Goal: Information Seeking & Learning: Learn about a topic

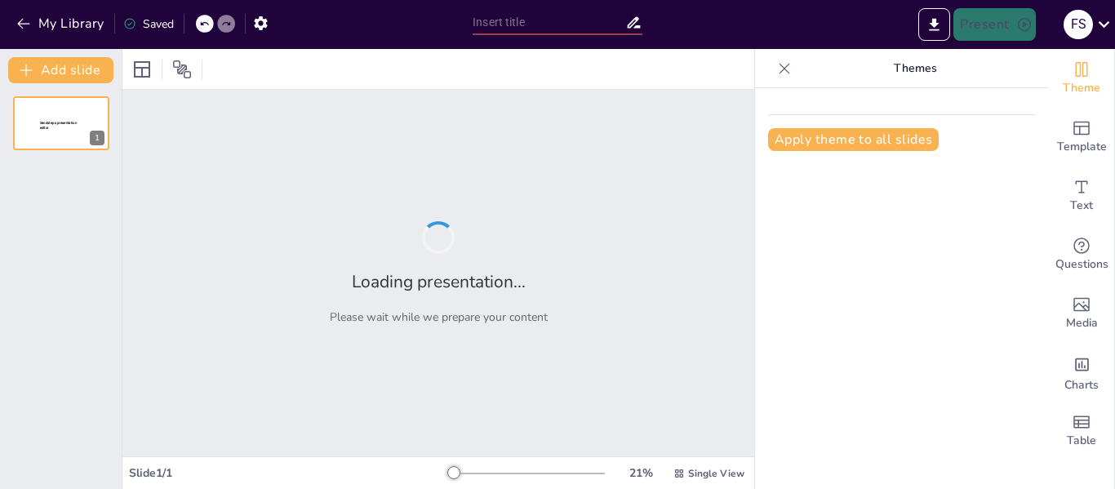
type input "Capacidad Amortiguadora: Implicaciones en la Valoración de Aminoácidos"
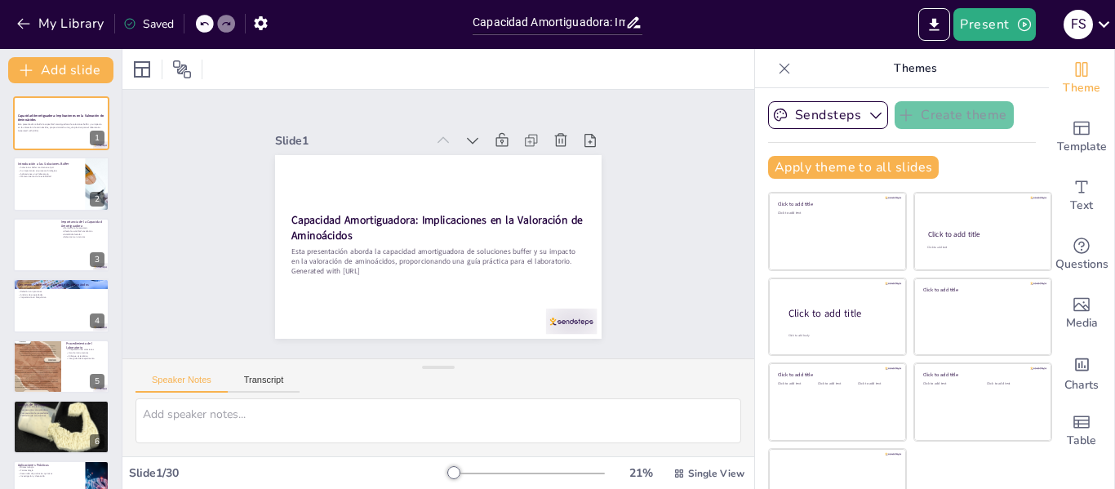
checkbox input "true"
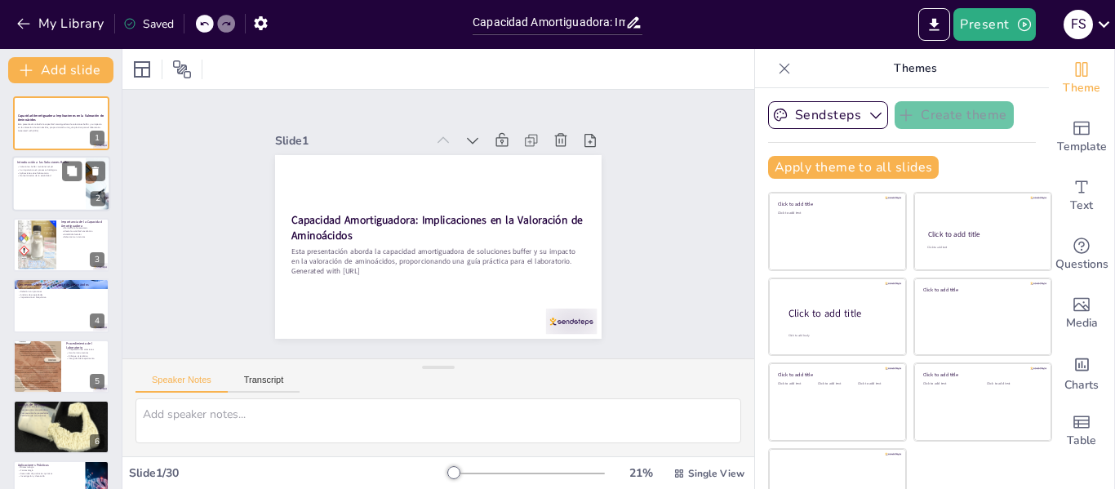
checkbox input "true"
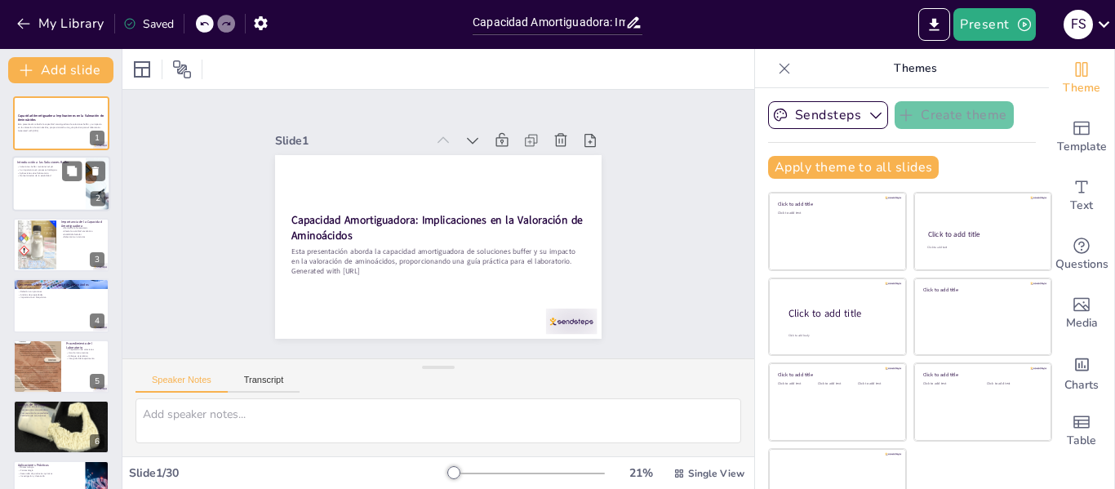
checkbox input "true"
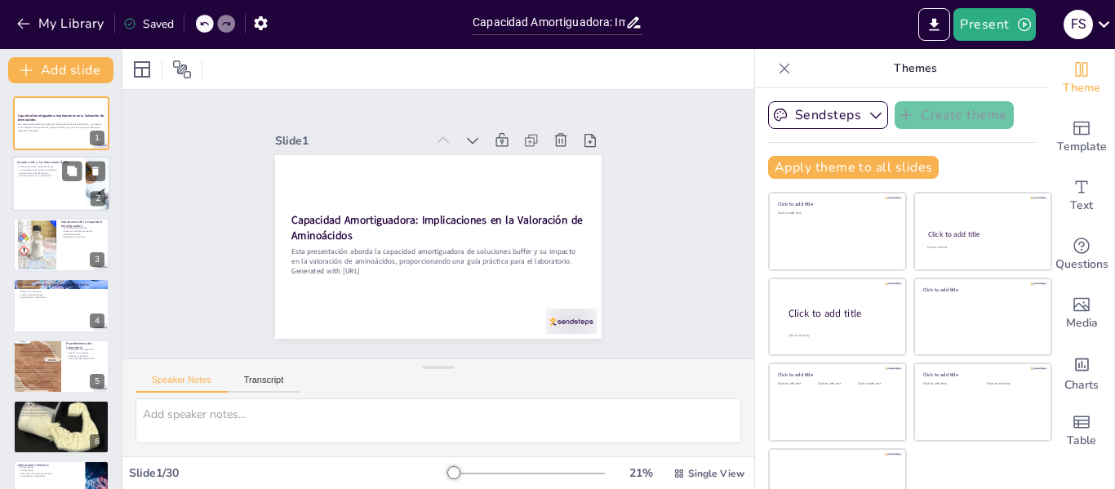
checkbox input "true"
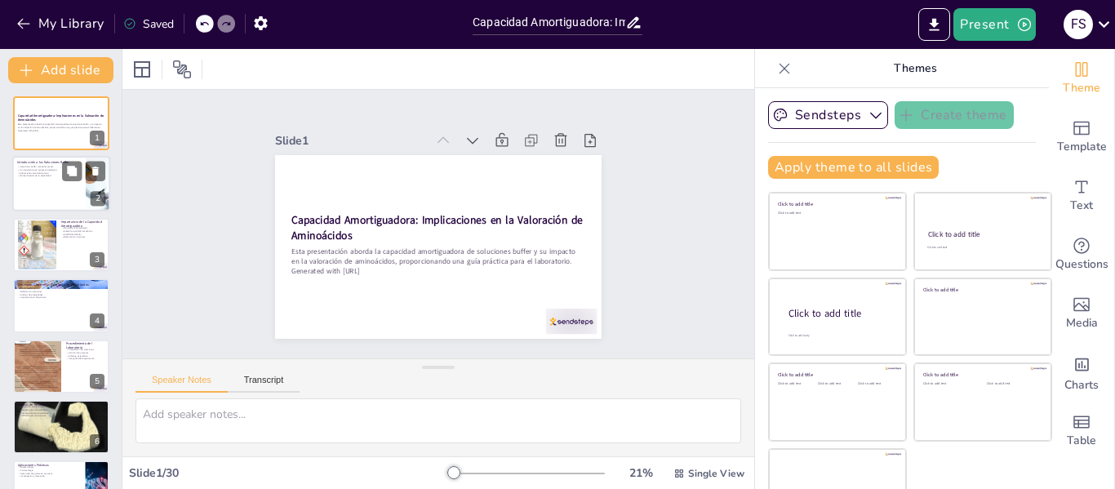
checkbox input "true"
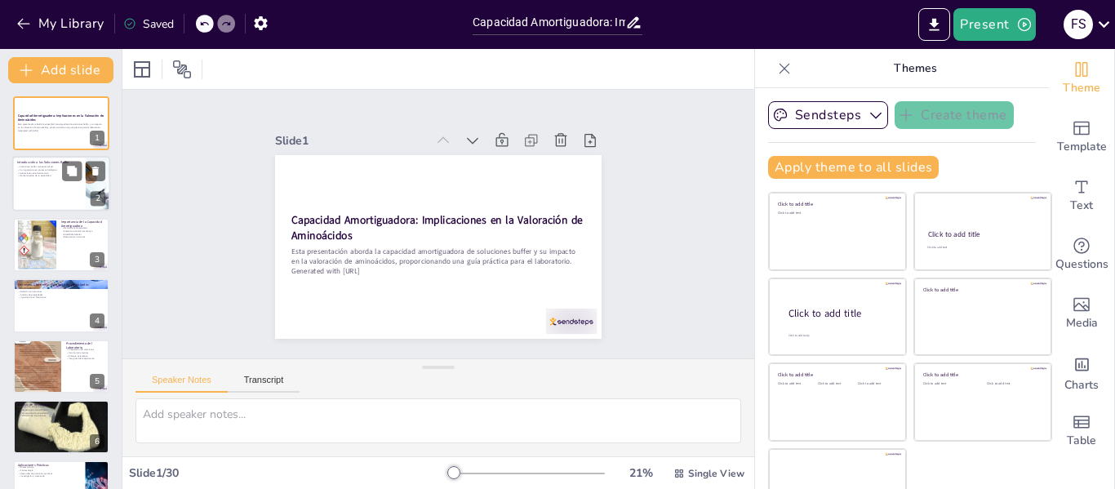
checkbox input "true"
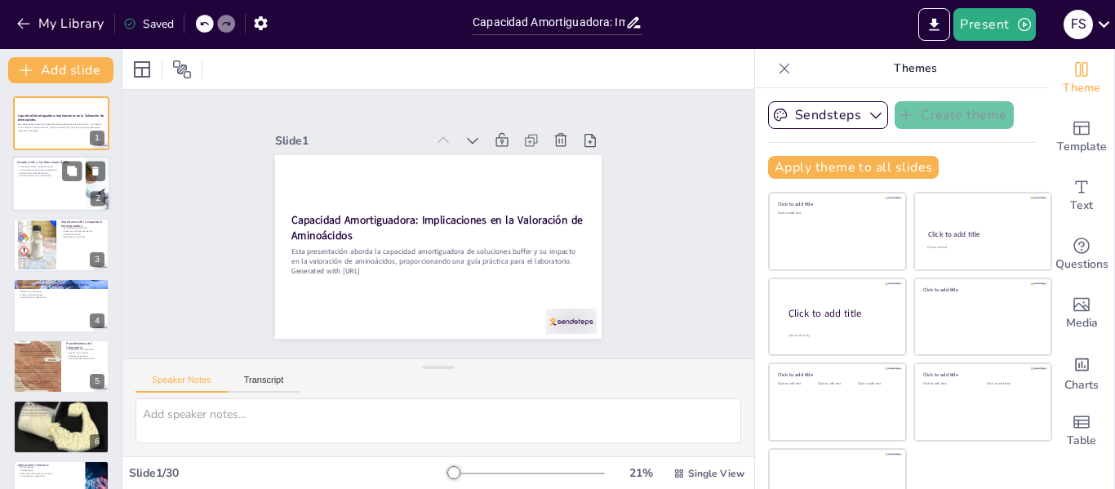
click at [48, 189] on div at bounding box center [61, 185] width 98 height 56
type textarea "Las soluciones buffer son fundamentales en química y biología, ya que permiten …"
checkbox input "true"
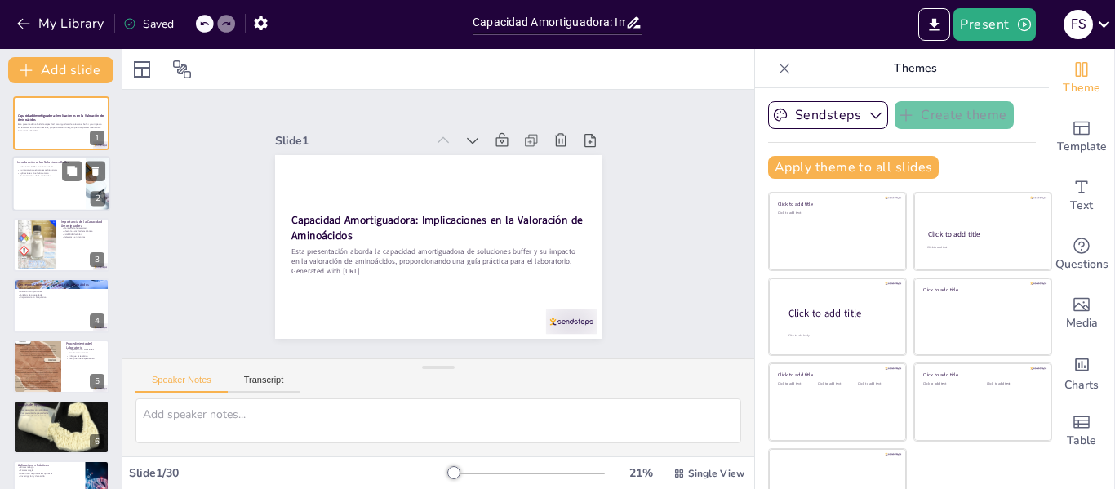
checkbox input "true"
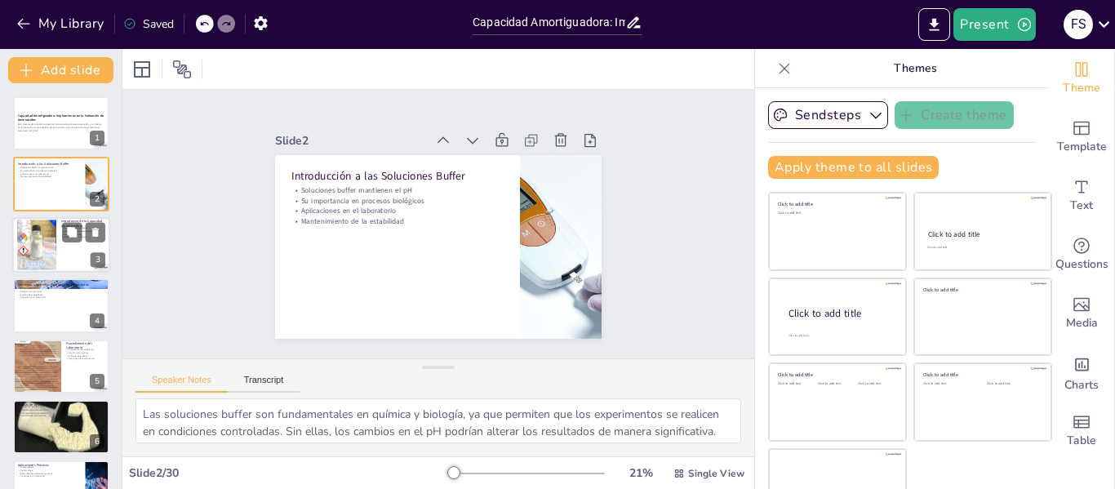
checkbox input "true"
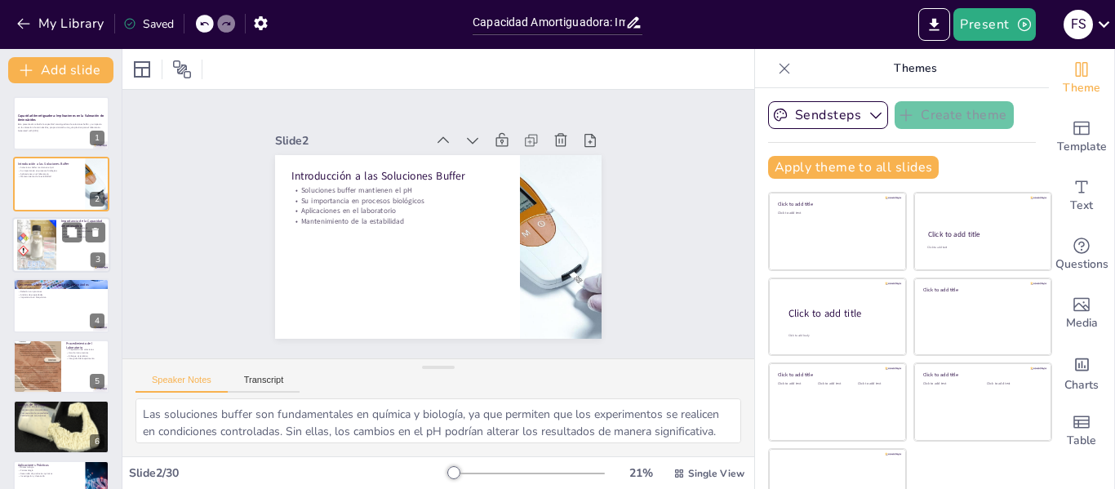
checkbox input "true"
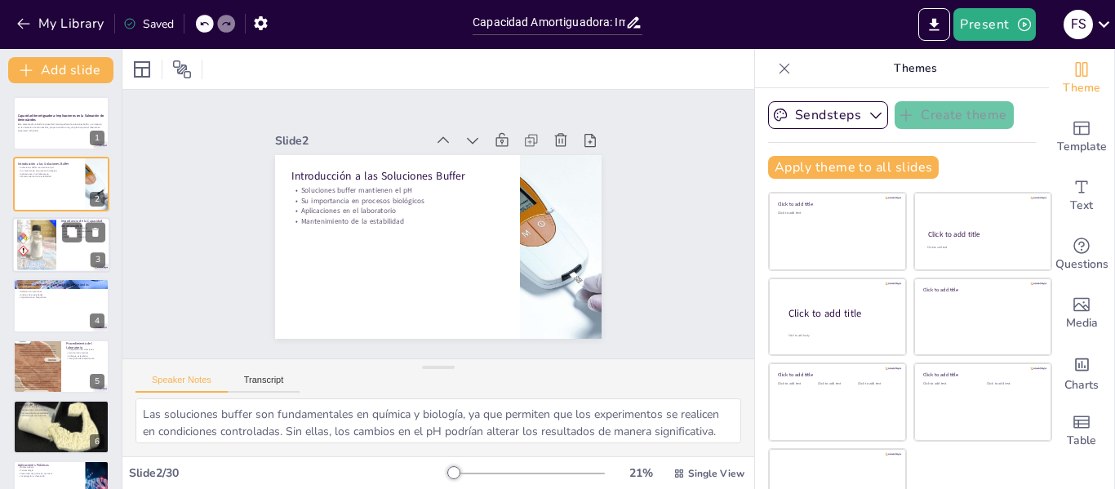
click at [42, 246] on div at bounding box center [36, 245] width 39 height 52
type textarea "La homeostasis es crucial para la supervivencia de los organismos. La capacidad…"
checkbox input "true"
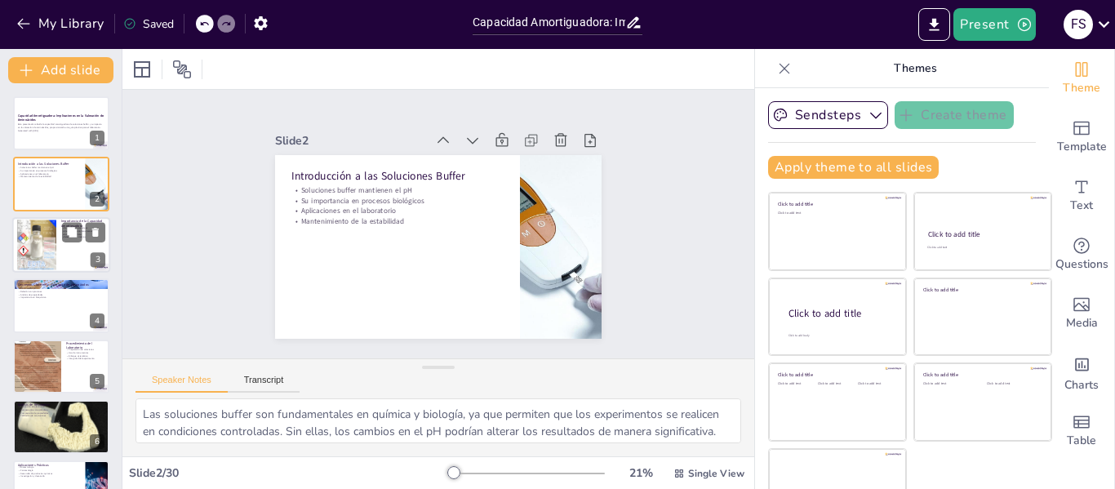
checkbox input "true"
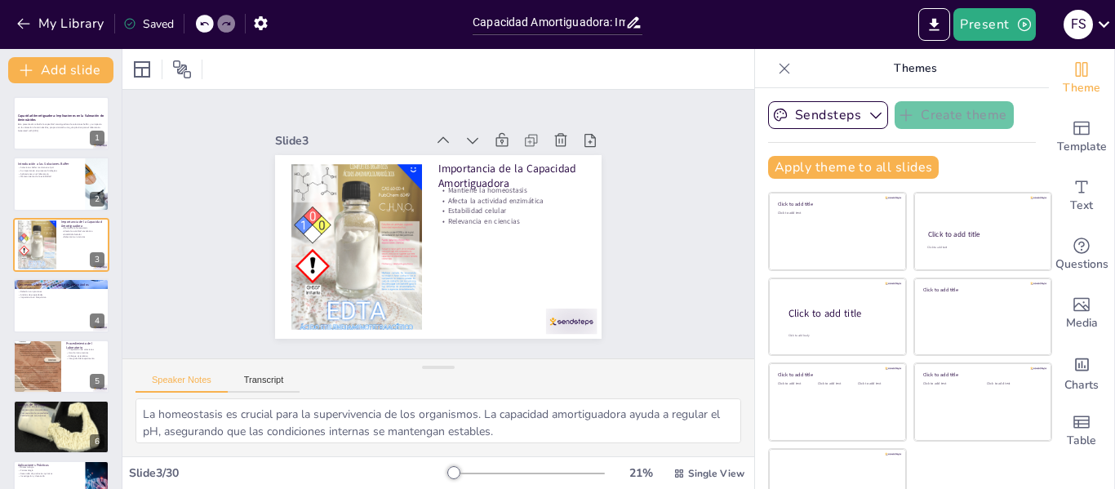
checkbox input "true"
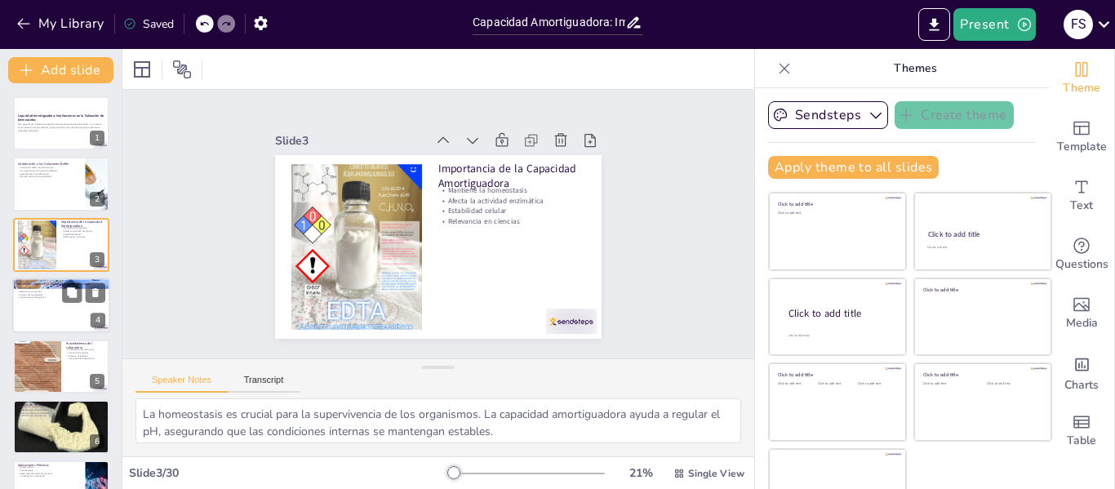
checkbox input "true"
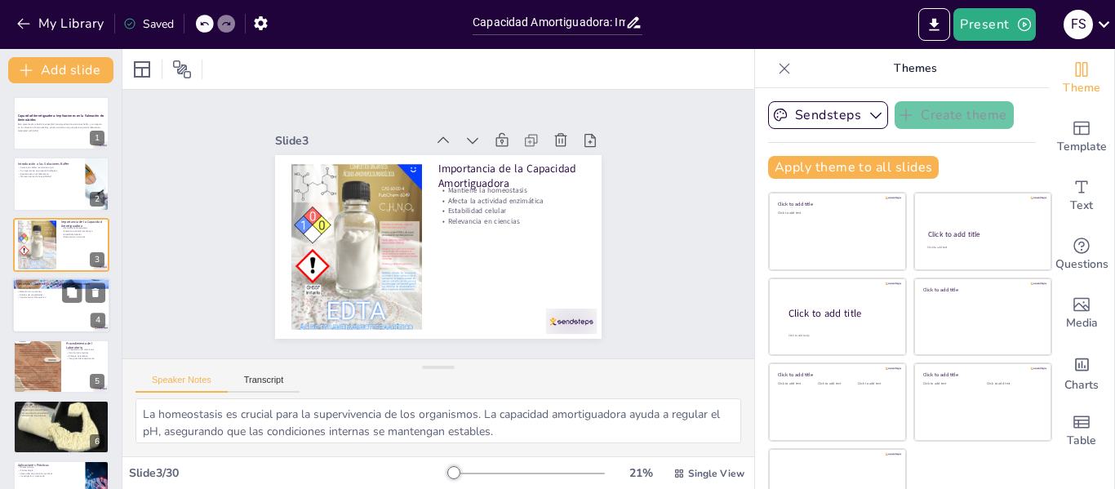
checkbox input "true"
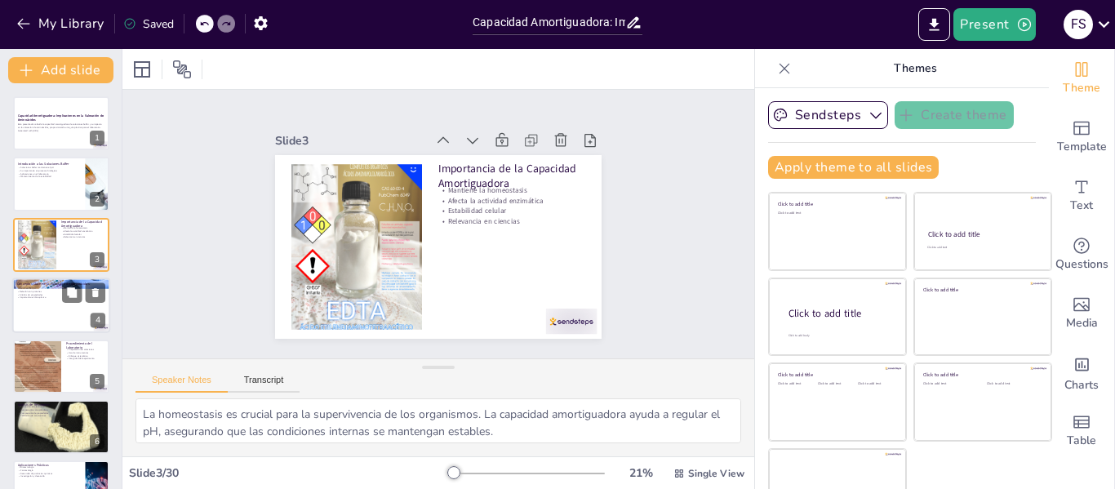
checkbox input "true"
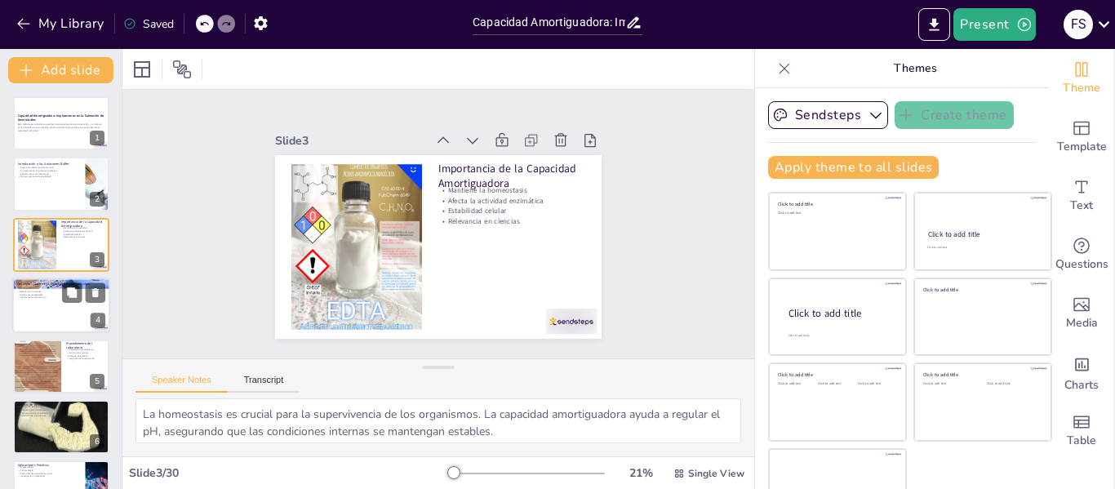
checkbox input "true"
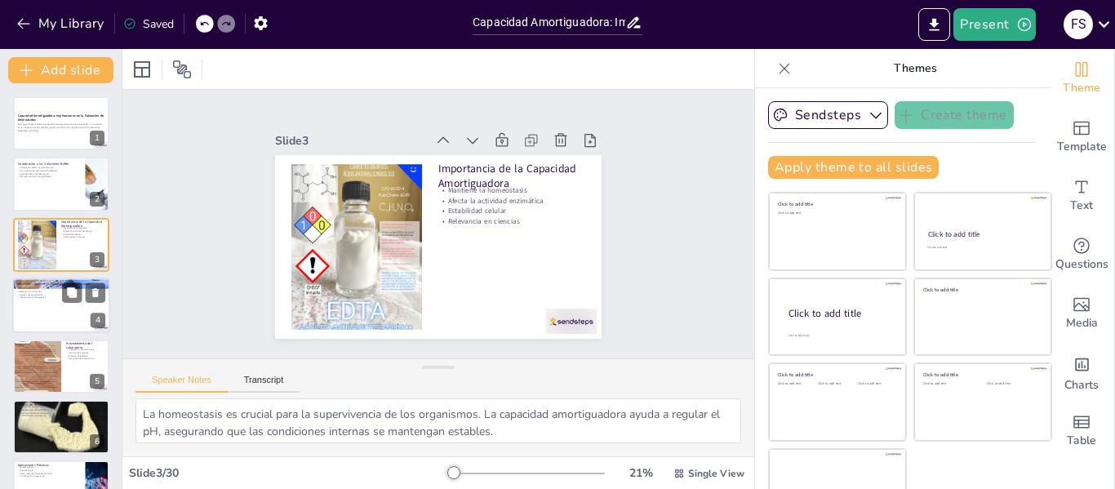
click at [53, 307] on div at bounding box center [61, 306] width 98 height 56
type textarea "La medición del pH es un paso crítico en la valoración de aminoácidos. Sin medi…"
checkbox input "true"
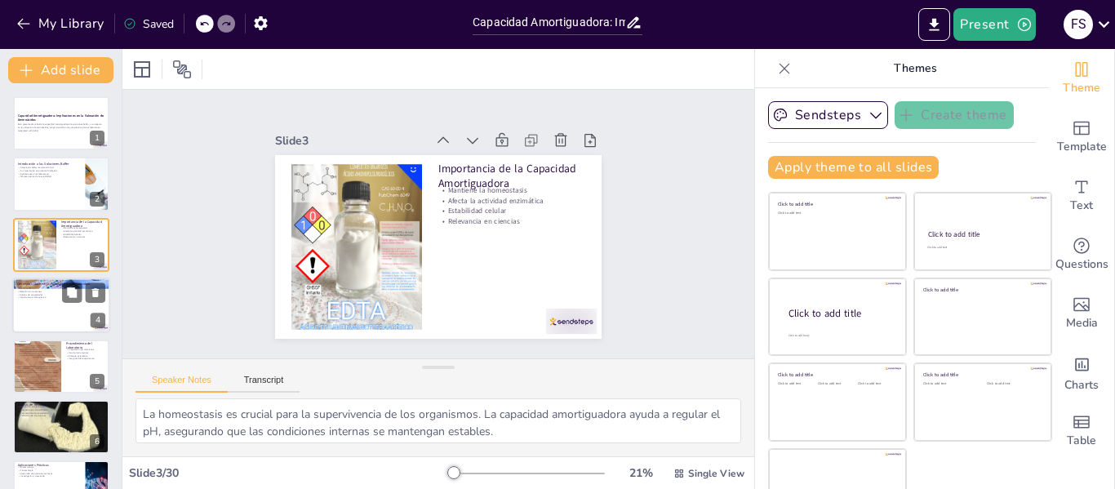
checkbox input "true"
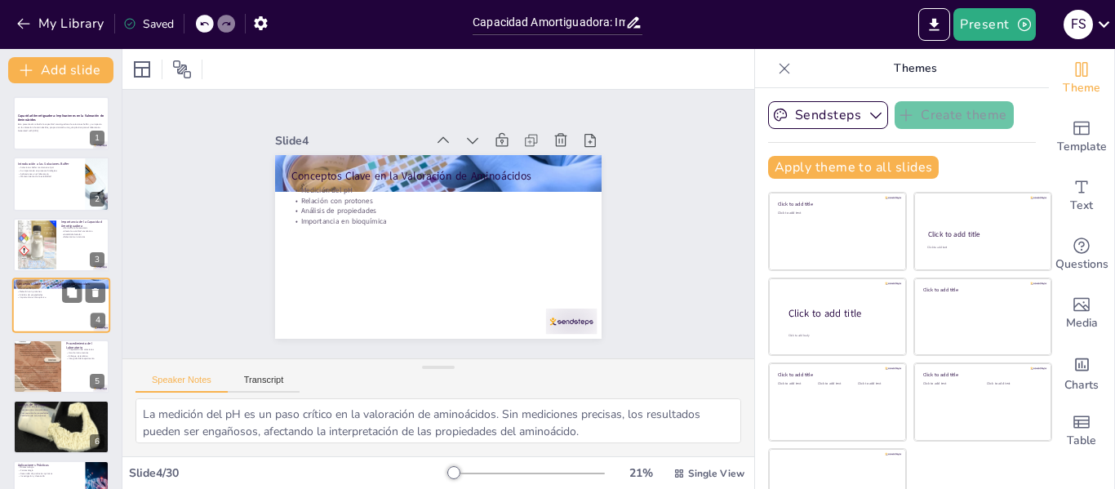
scroll to position [20, 0]
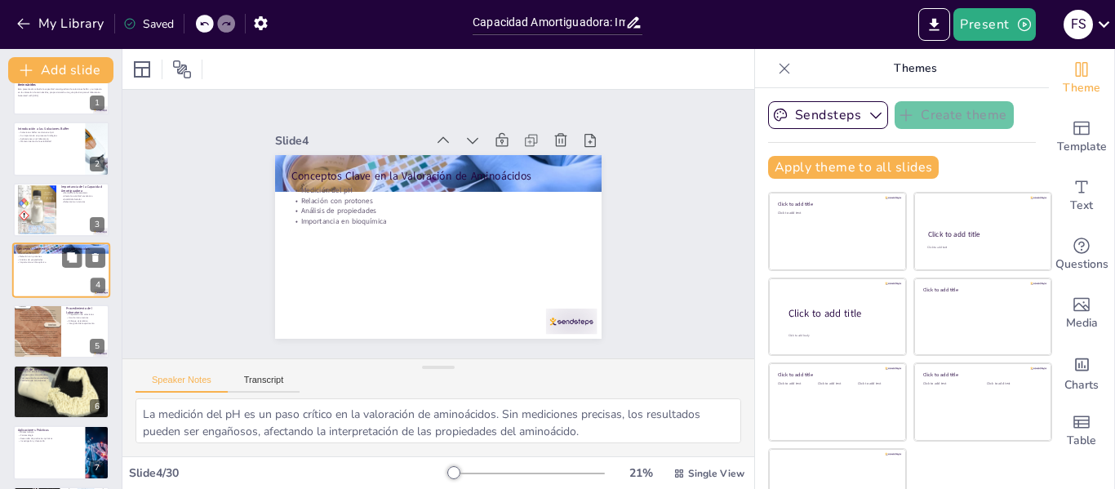
checkbox input "true"
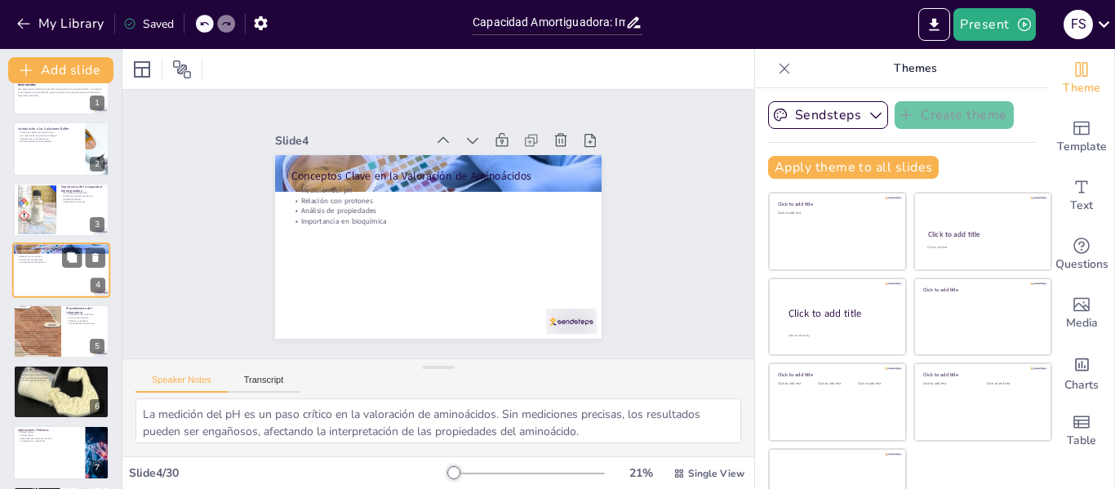
scroll to position [52, 0]
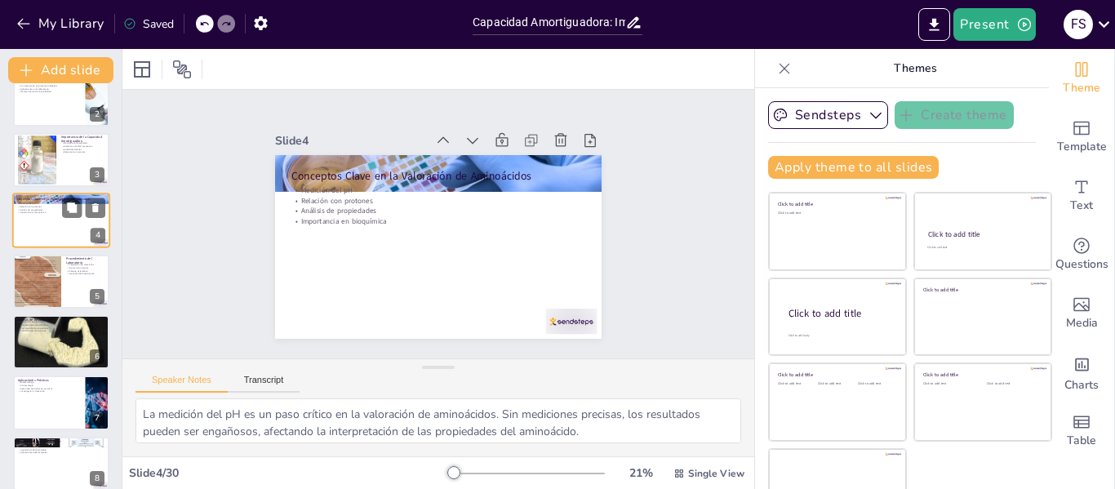
checkbox input "true"
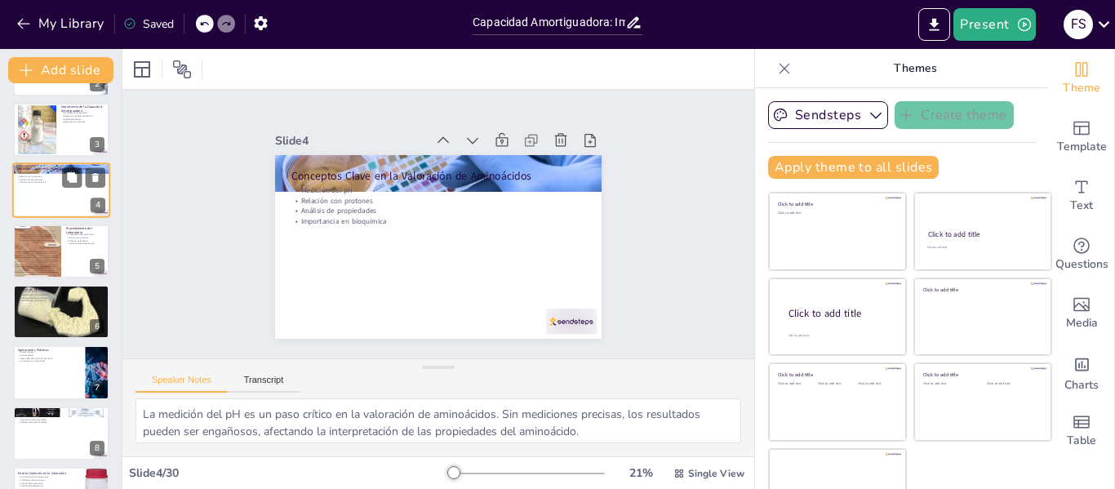
checkbox input "true"
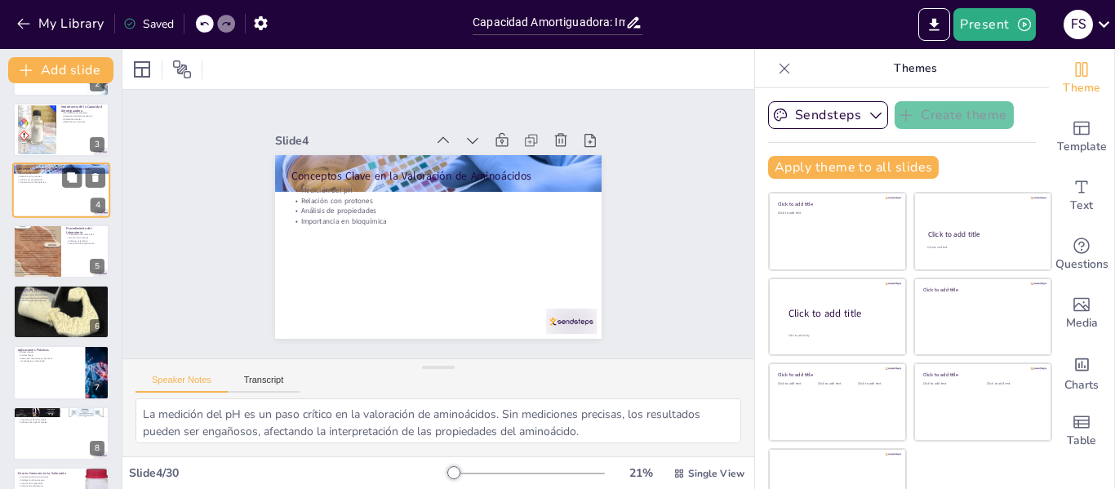
scroll to position [118, 0]
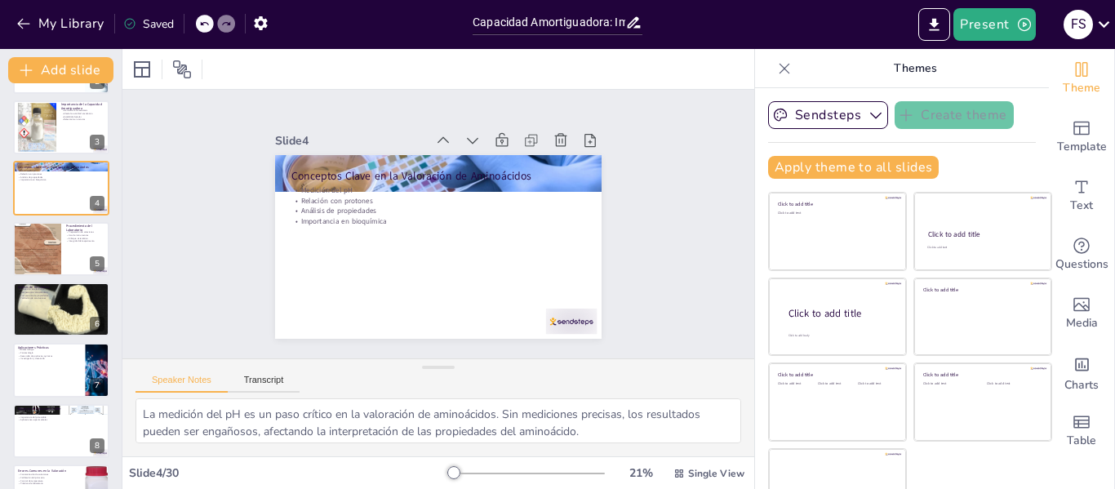
checkbox input "true"
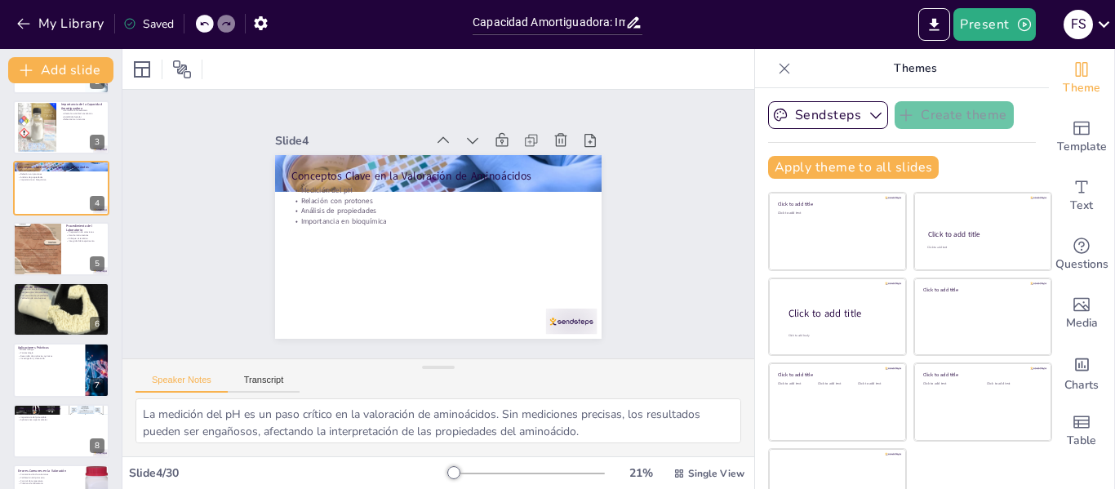
checkbox input "true"
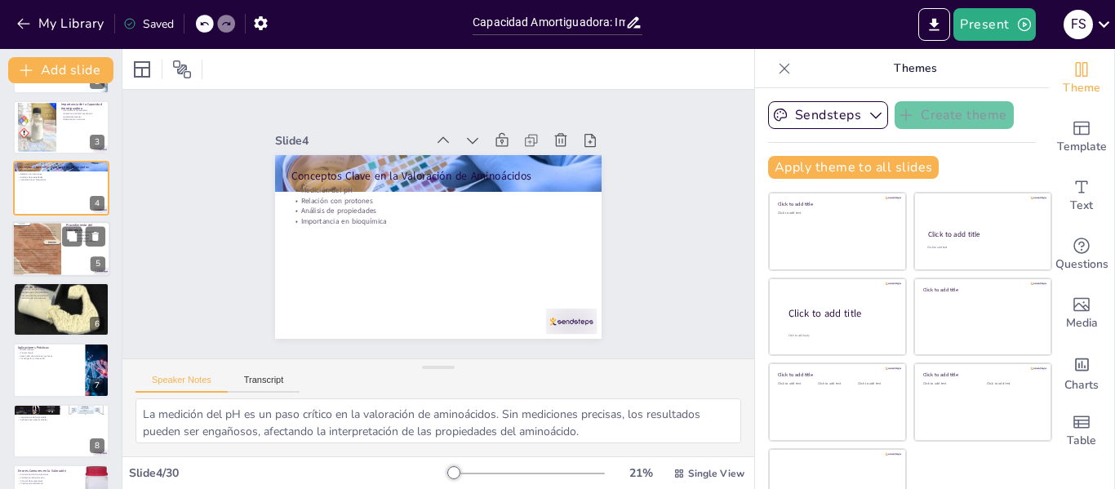
checkbox input "true"
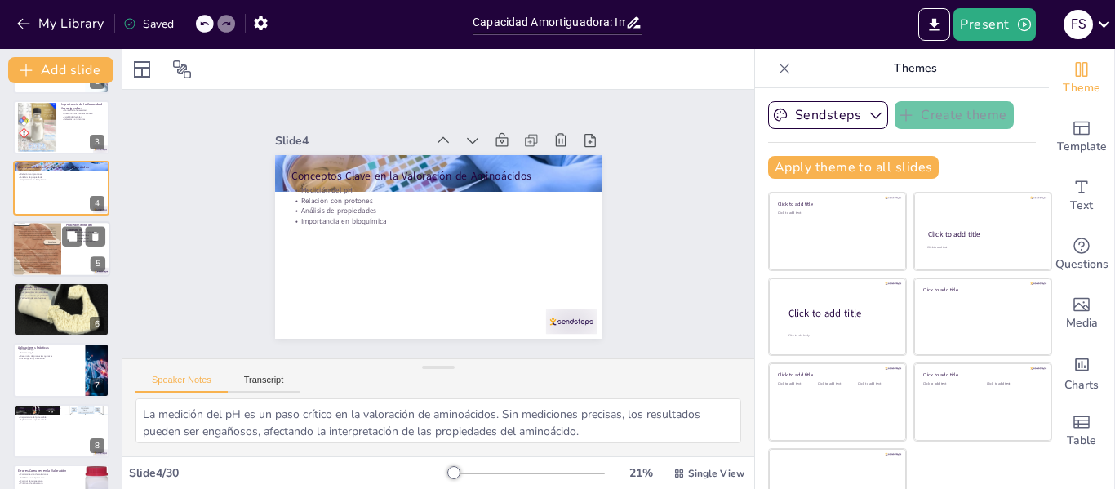
click at [42, 252] on div at bounding box center [36, 248] width 49 height 122
type textarea "La preparación adecuada de soluciones buffer es fundamental para el éxito del e…"
checkbox input "true"
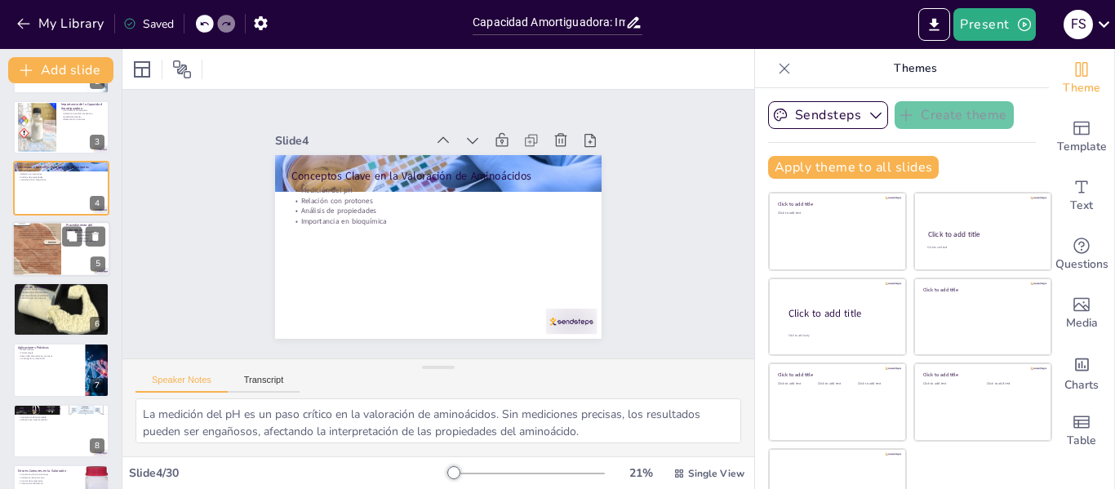
checkbox input "true"
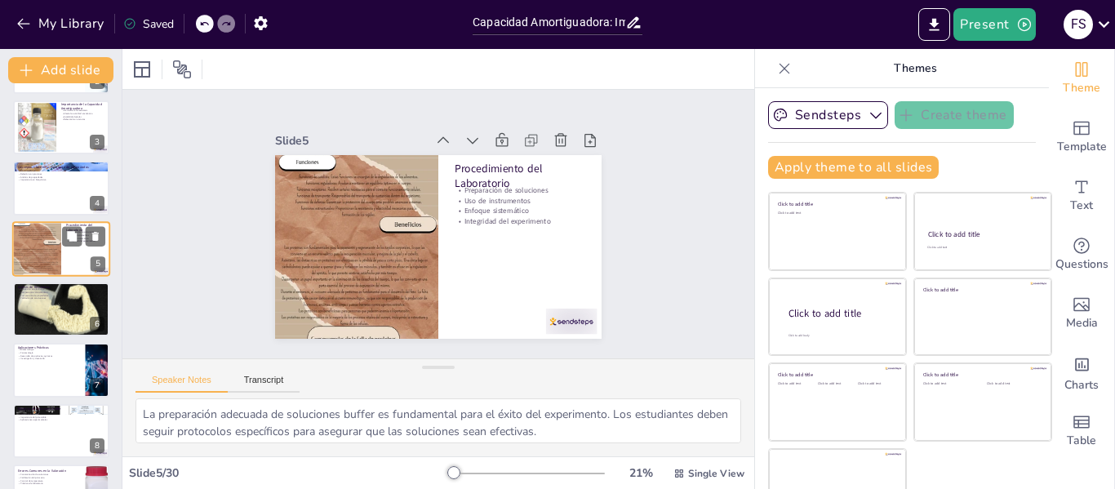
scroll to position [80, 0]
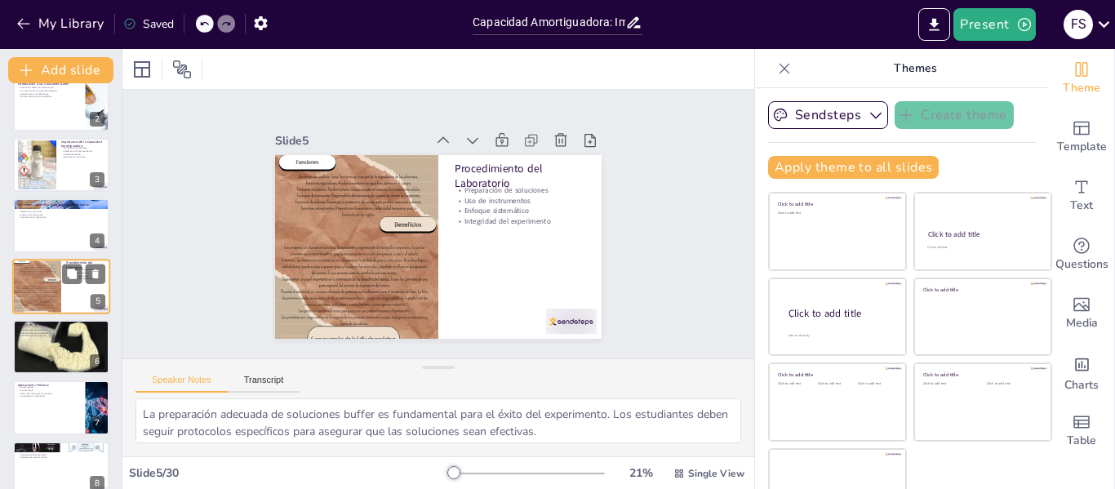
checkbox input "true"
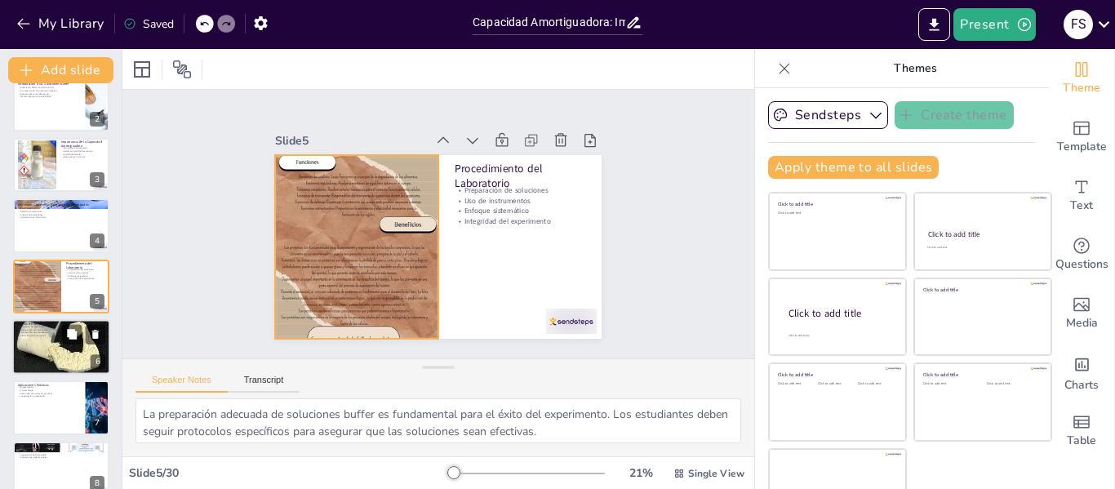
checkbox input "true"
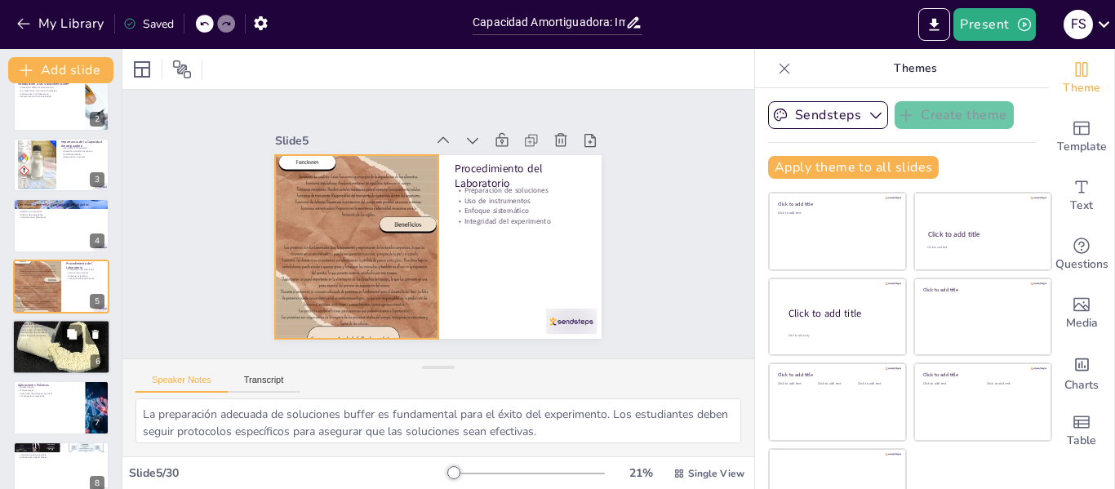
checkbox input "true"
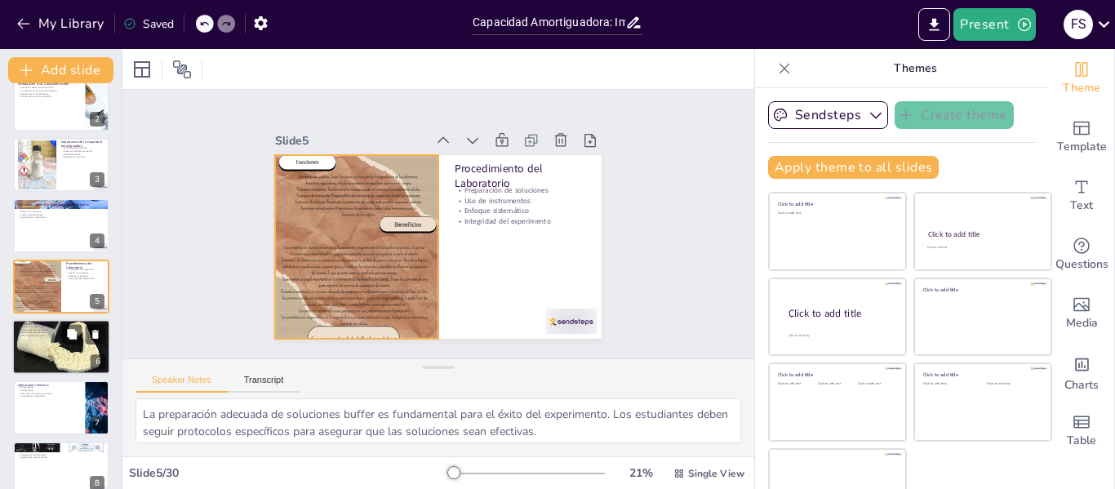
checkbox input "true"
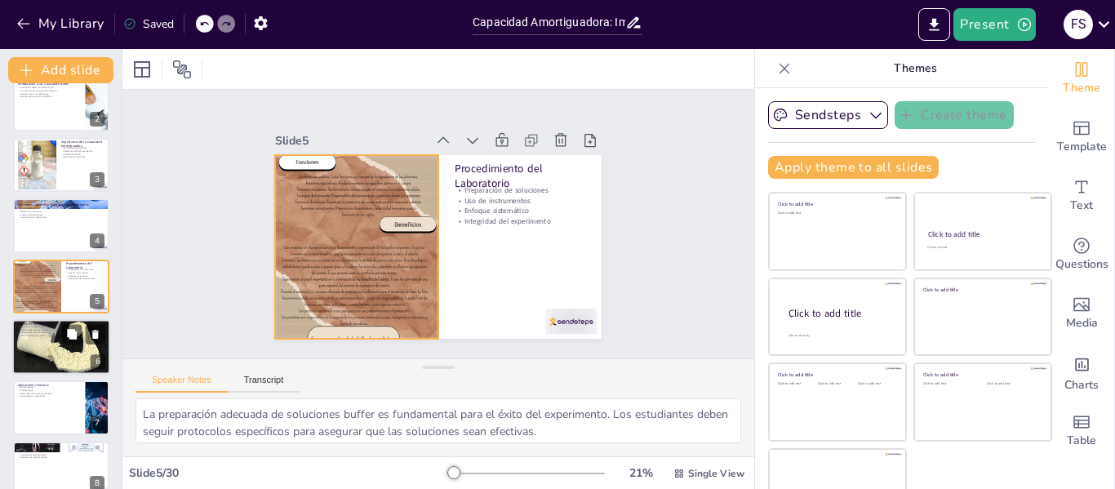
checkbox input "true"
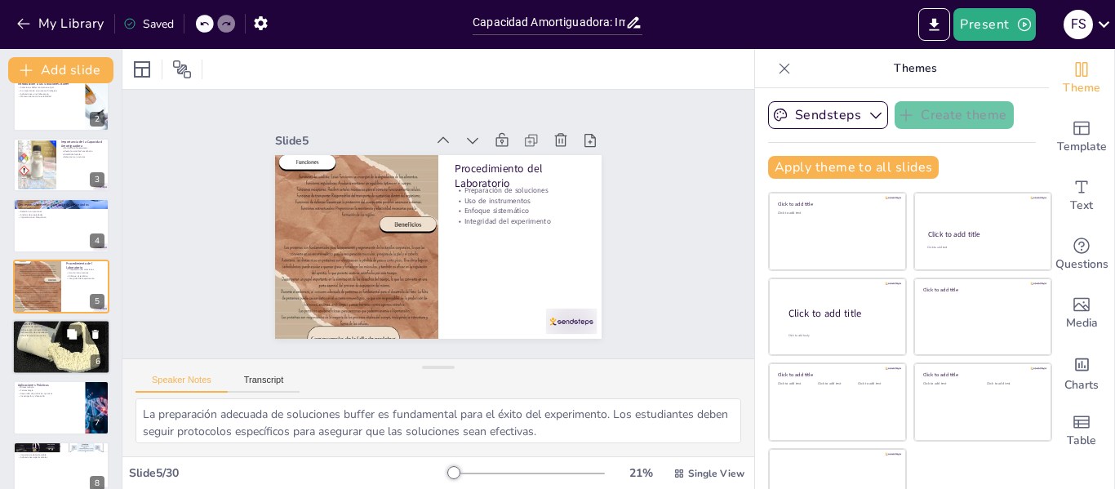
click at [51, 332] on p "Comprensión de propiedades" at bounding box center [61, 333] width 88 height 3
type textarea "Evaluar la efectividad de la solución buffer es esencial para determinar si ha …"
checkbox input "true"
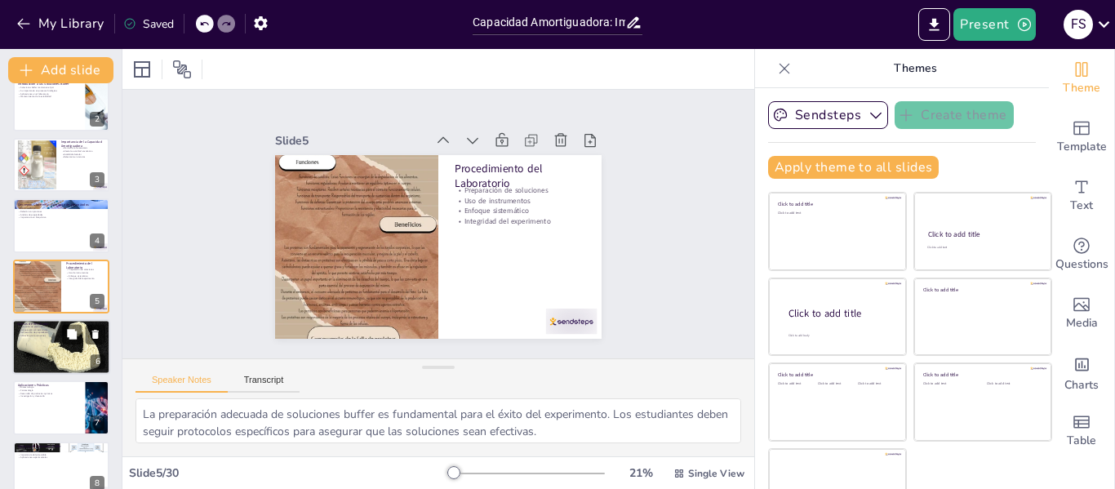
checkbox input "true"
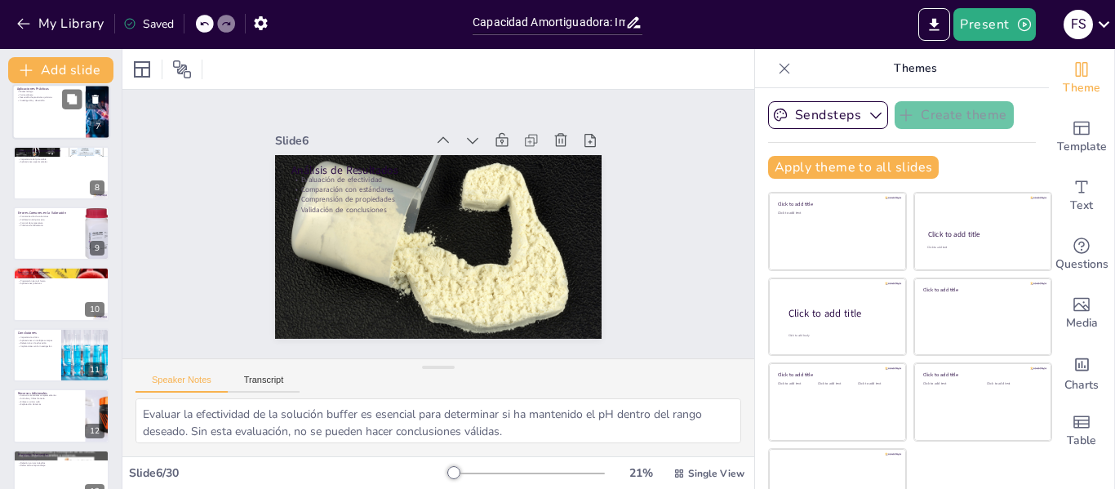
scroll to position [392, 0]
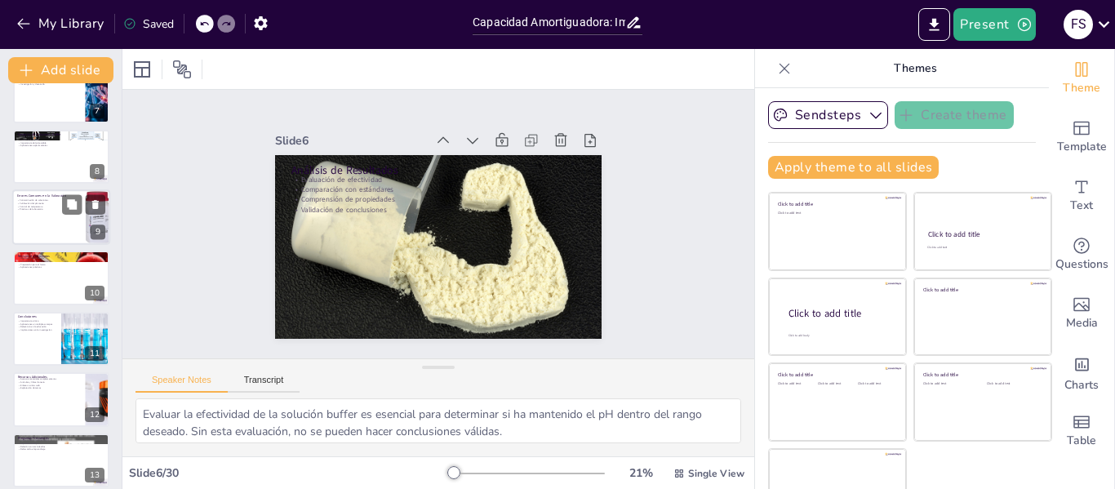
checkbox input "true"
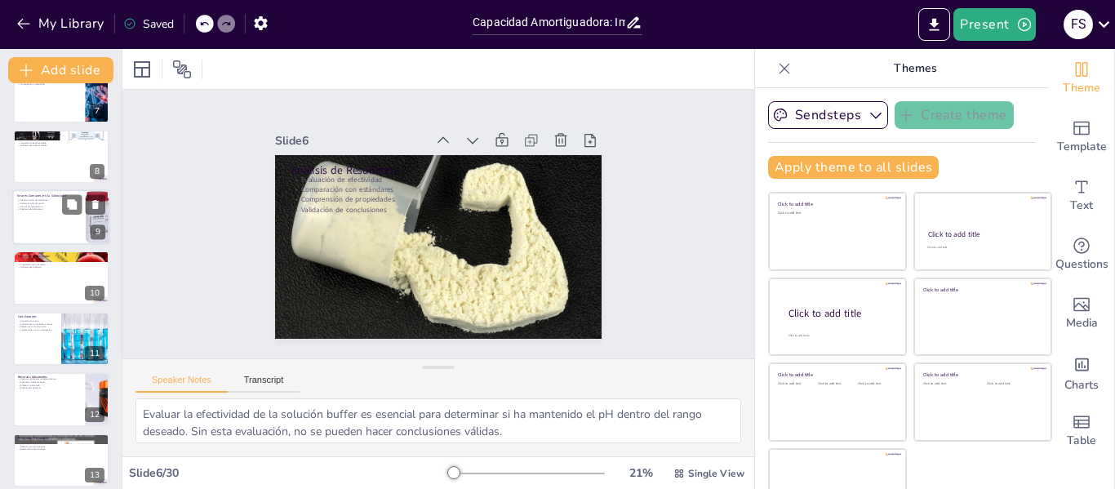
checkbox input "true"
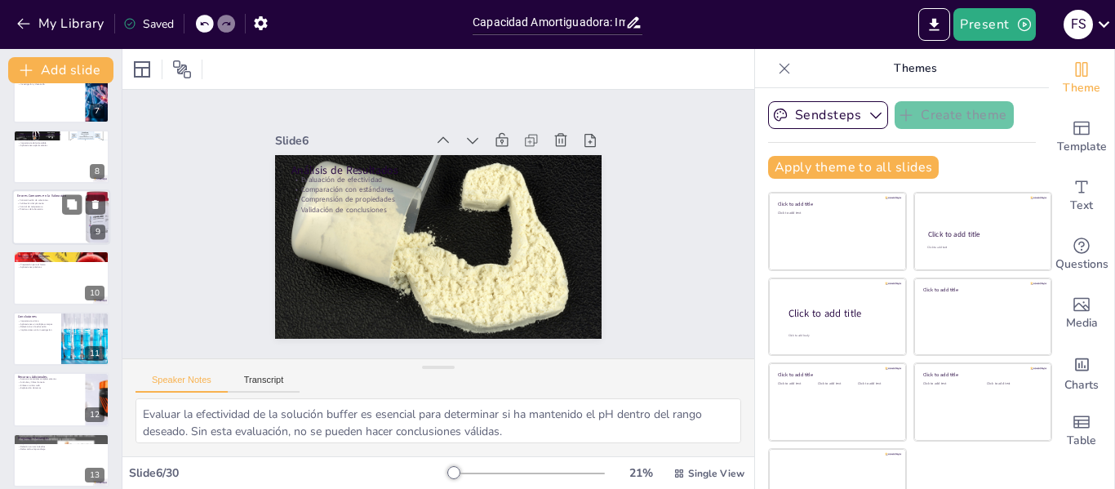
click at [57, 220] on div at bounding box center [61, 217] width 98 height 56
type textarea "La contaminación de las soluciones puede alterar el pH y afectar los resultados…"
checkbox input "true"
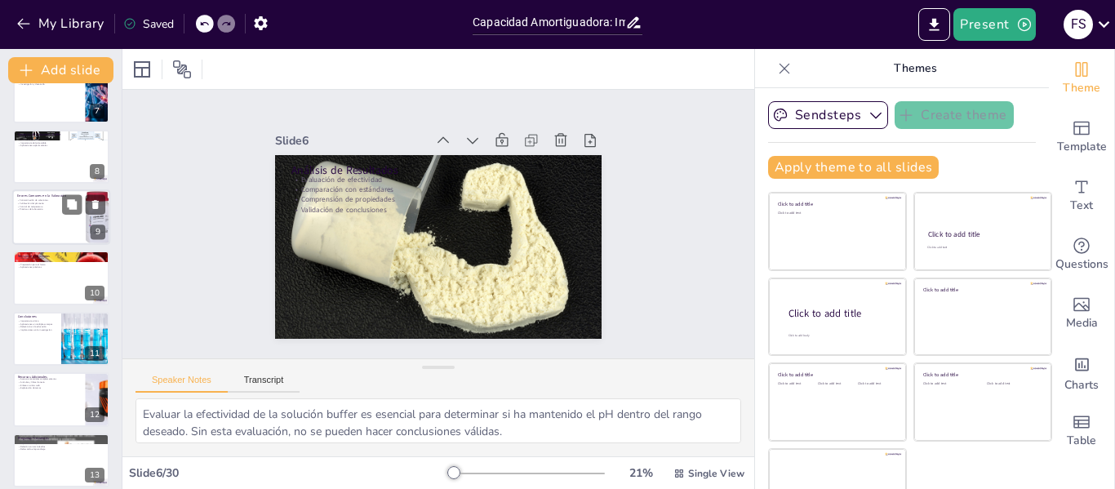
checkbox input "true"
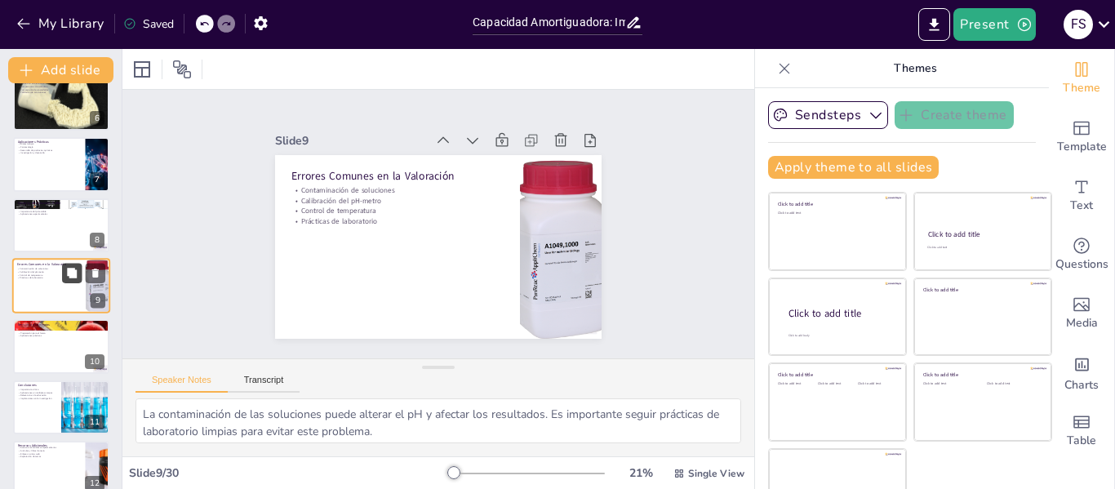
checkbox input "true"
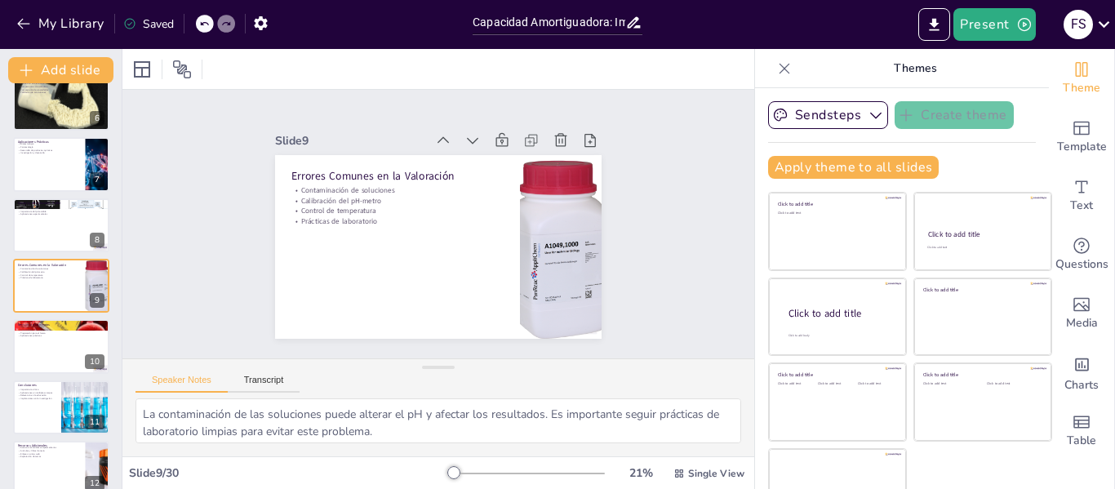
checkbox input "true"
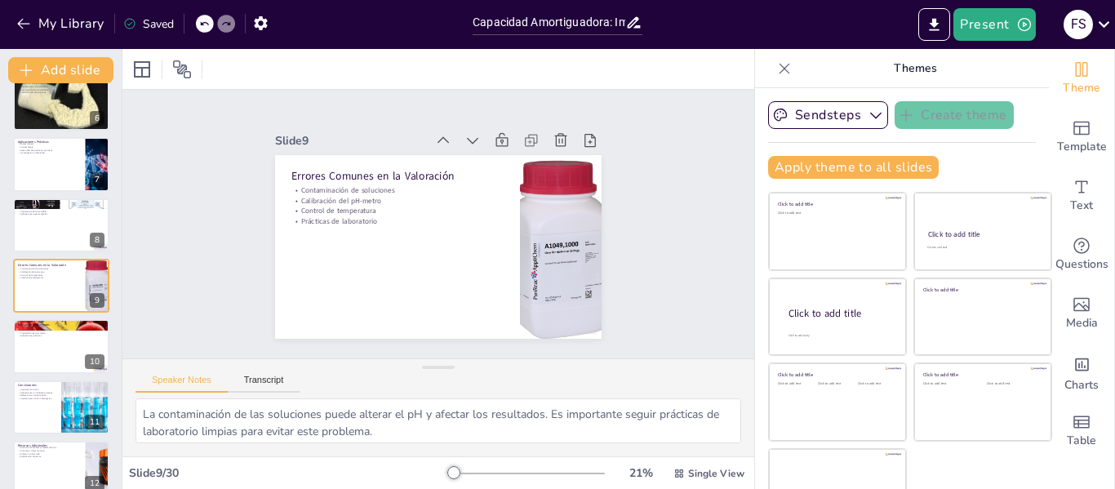
checkbox input "true"
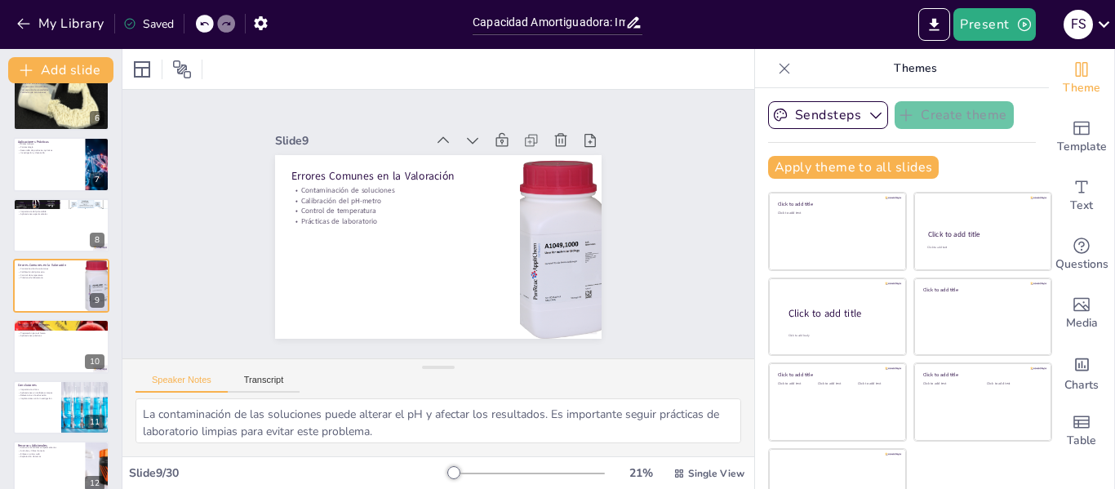
checkbox input "true"
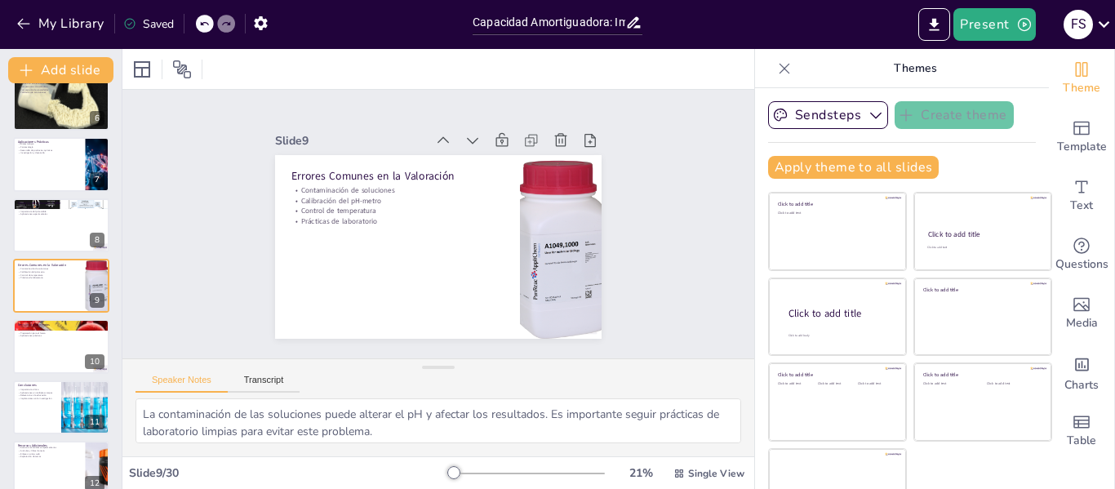
checkbox input "true"
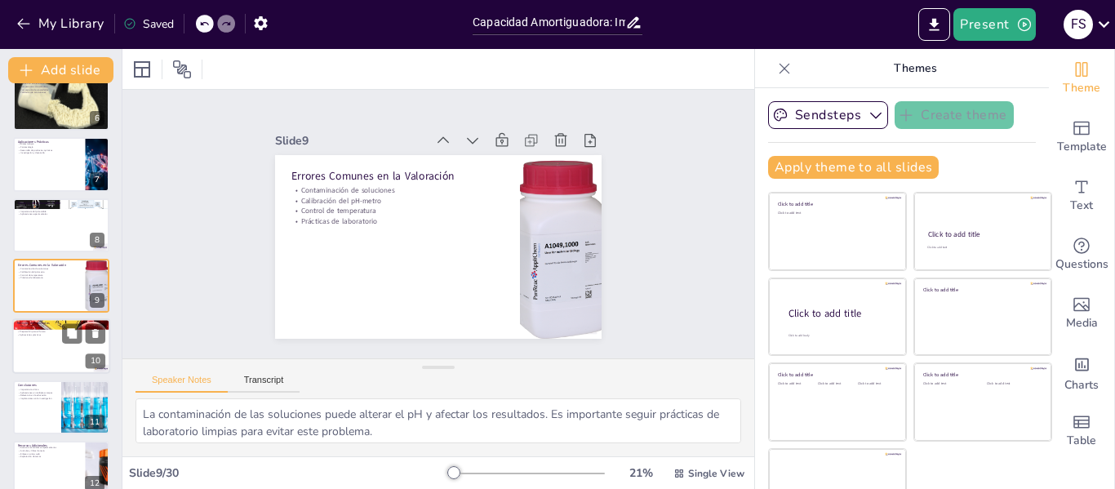
checkbox input "true"
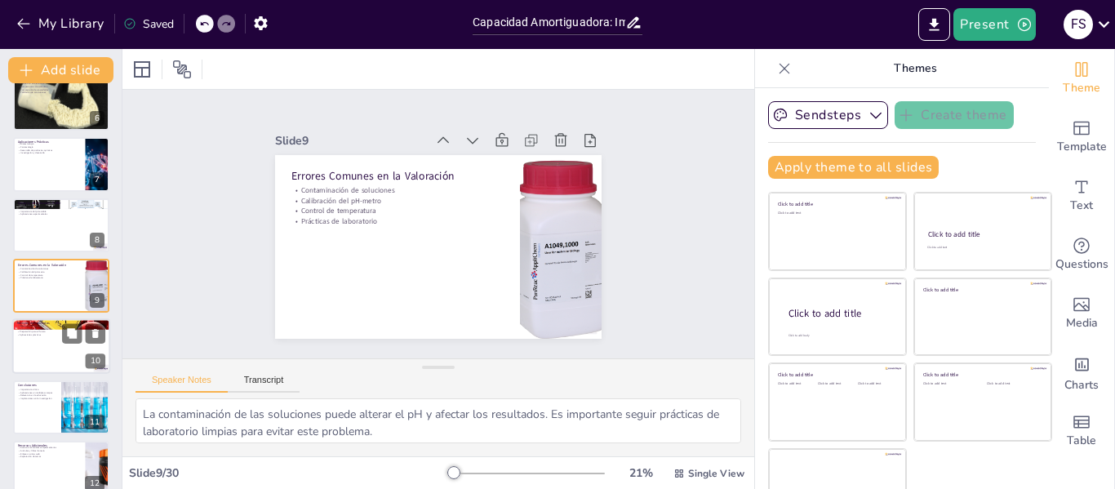
checkbox input "true"
click at [43, 331] on p "Preparación para el futuro" at bounding box center [61, 332] width 88 height 3
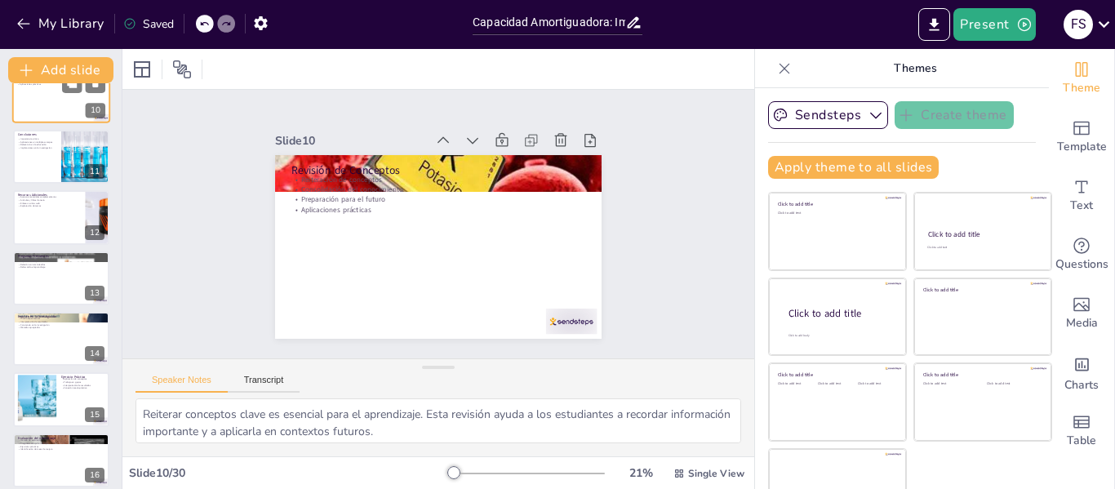
scroll to position [631, 0]
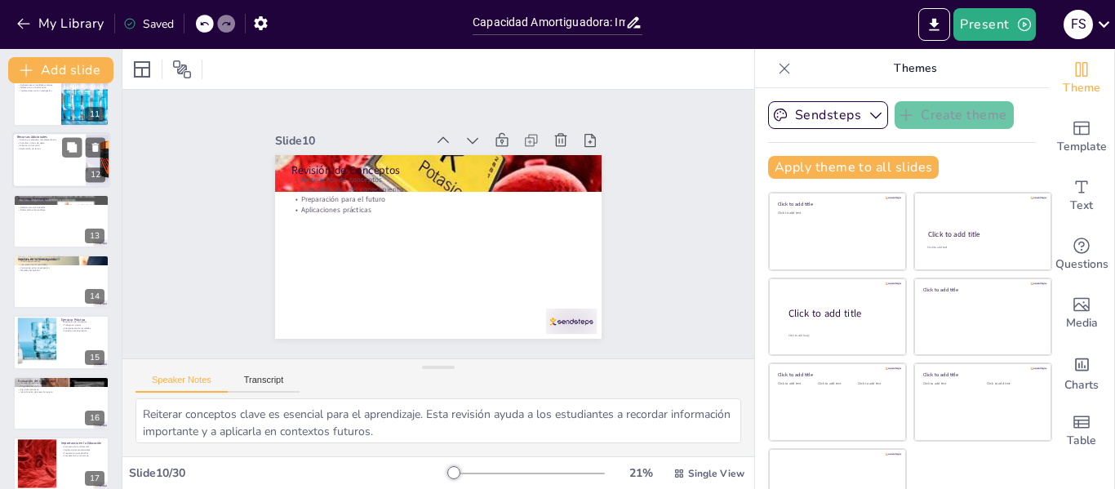
click at [49, 168] on div at bounding box center [61, 160] width 98 height 56
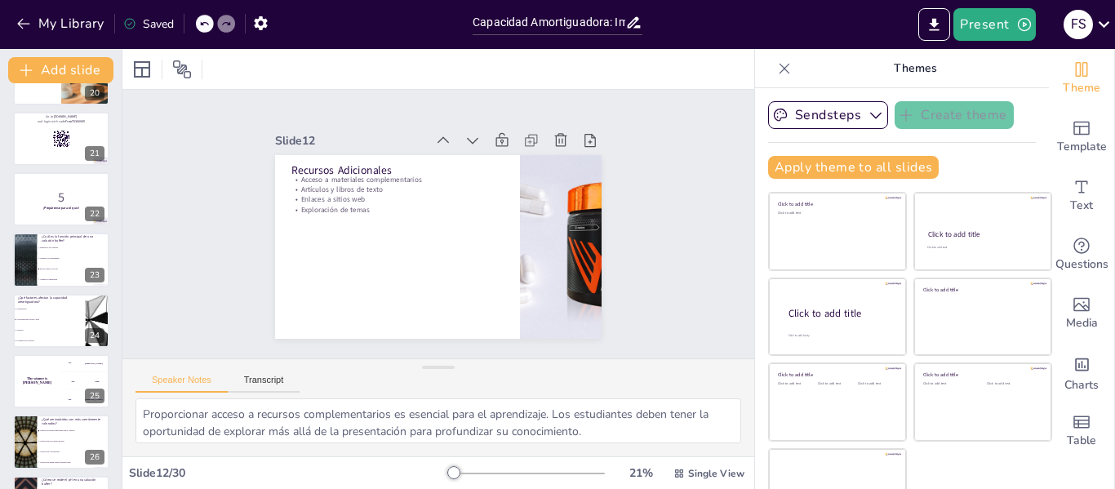
scroll to position [1216, 0]
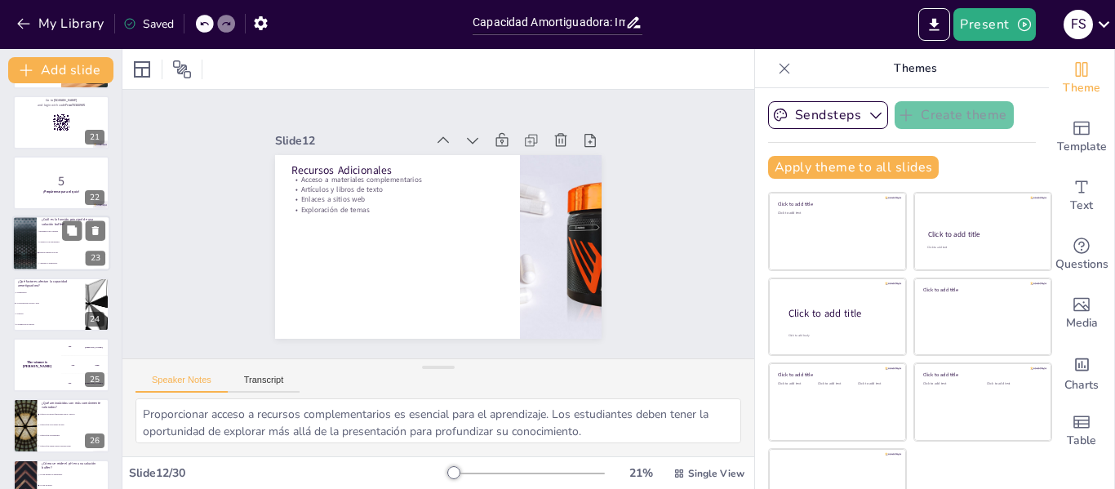
click at [42, 242] on span "Cambiar el pH rápidamente" at bounding box center [74, 243] width 70 height 2
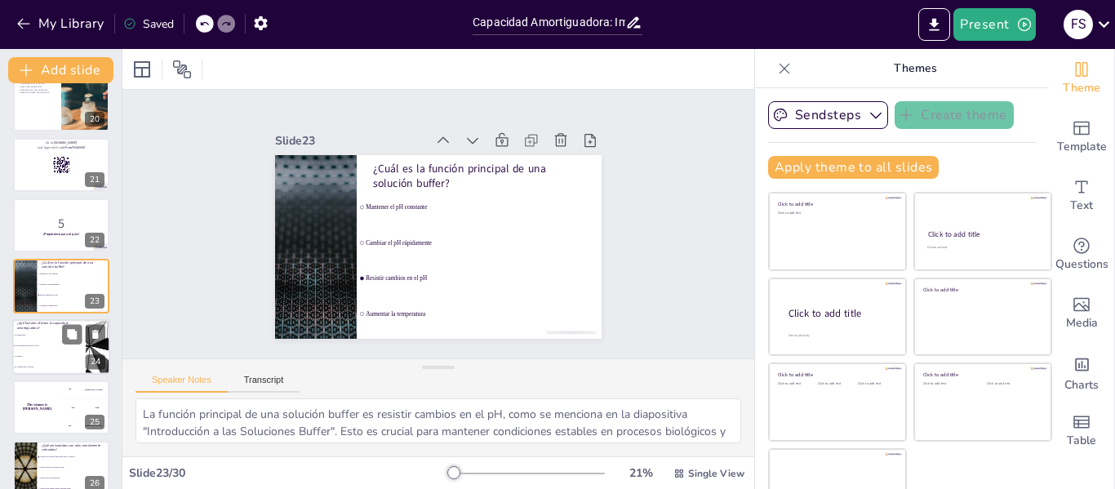
scroll to position [1436, 0]
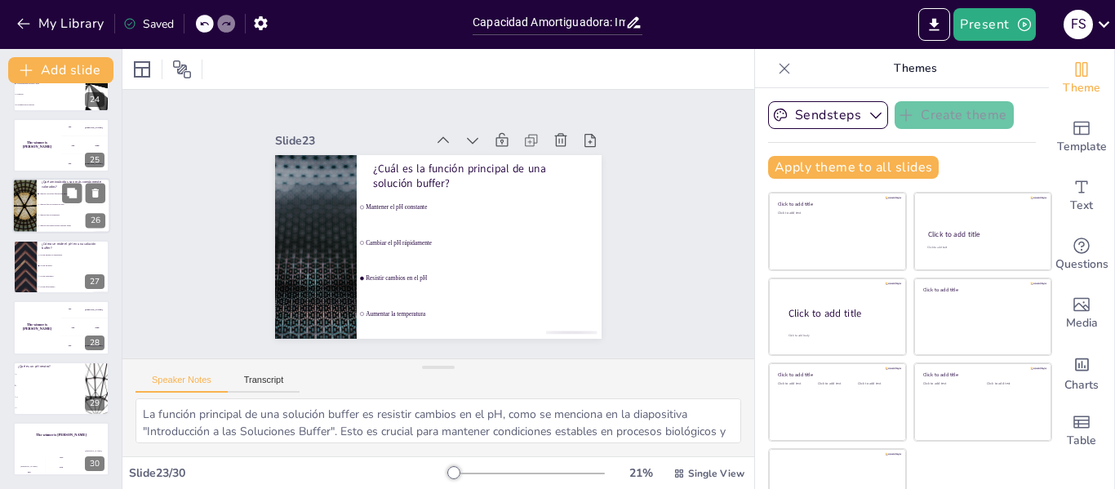
click at [38, 200] on li "Aquellos que son solubles en agua" at bounding box center [73, 205] width 73 height 11
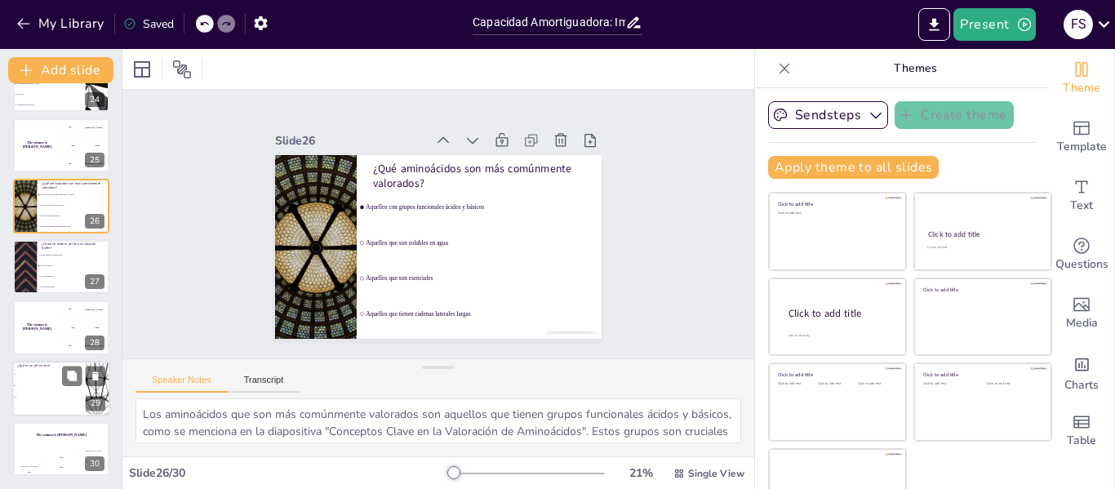
click at [51, 392] on li "14" at bounding box center [48, 396] width 73 height 11
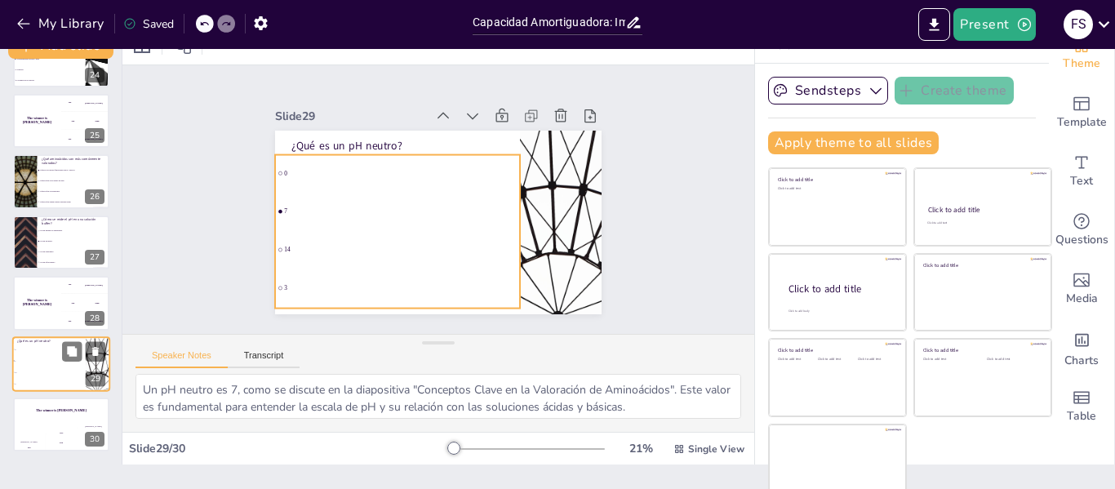
scroll to position [38, 0]
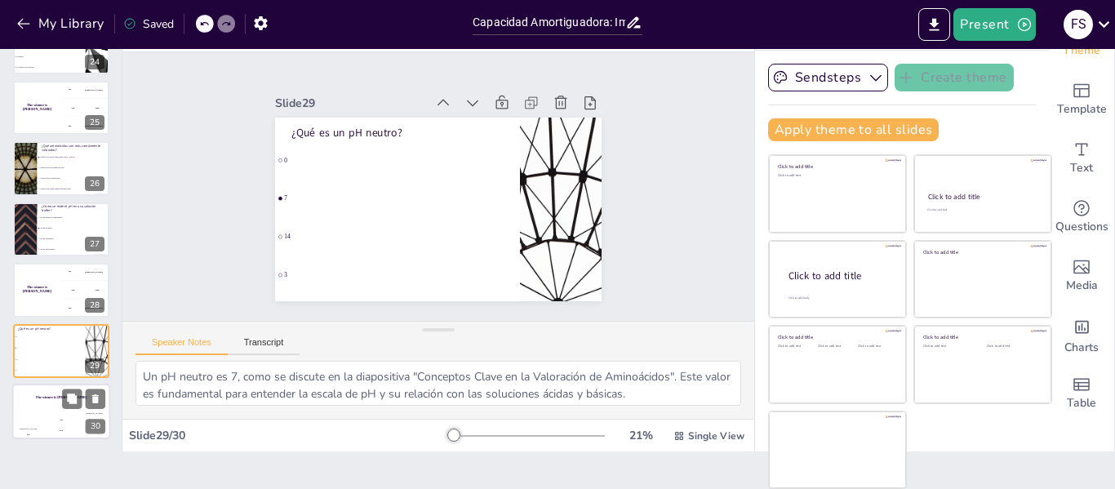
click at [49, 401] on div "The winner is [PERSON_NAME]" at bounding box center [61, 398] width 98 height 28
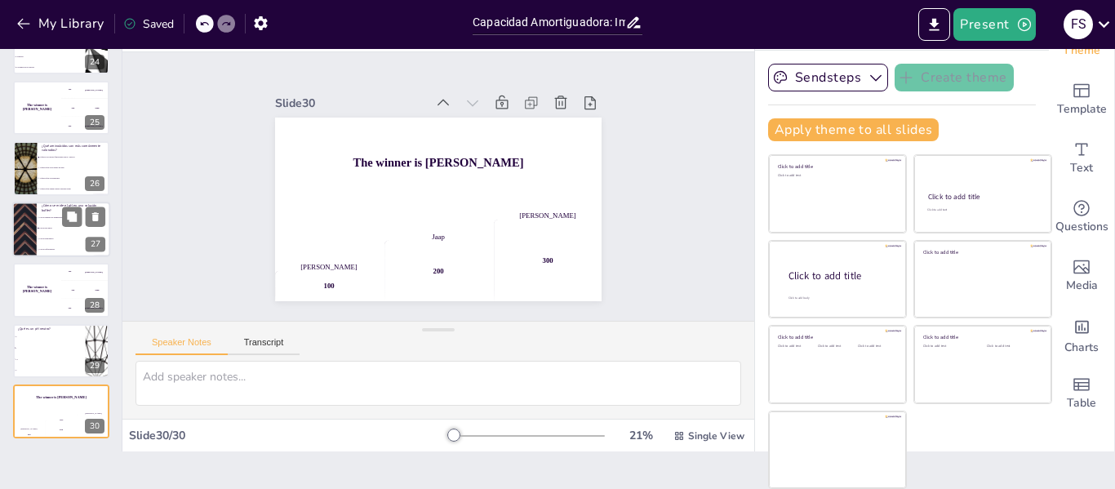
click at [46, 230] on li "Con un pH-metro" at bounding box center [73, 228] width 73 height 11
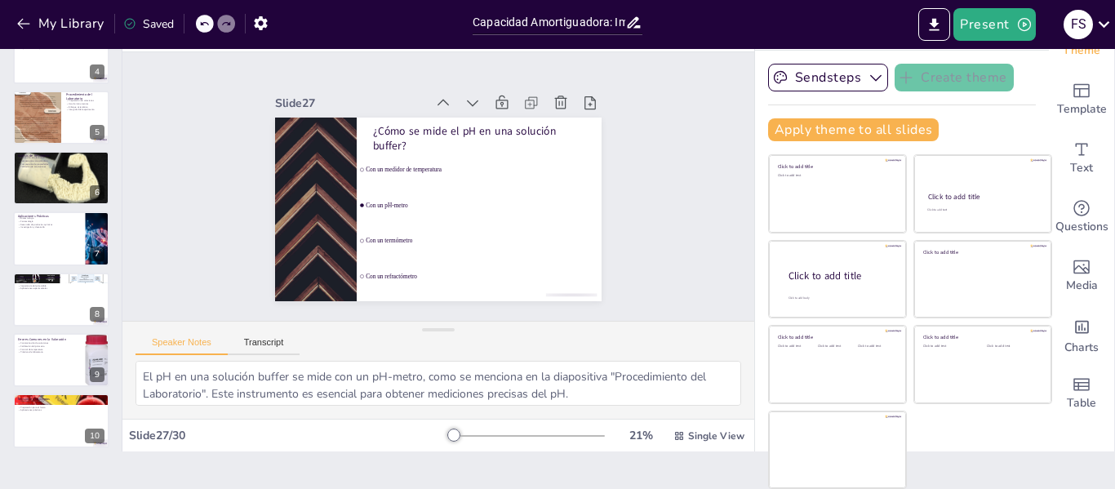
scroll to position [0, 0]
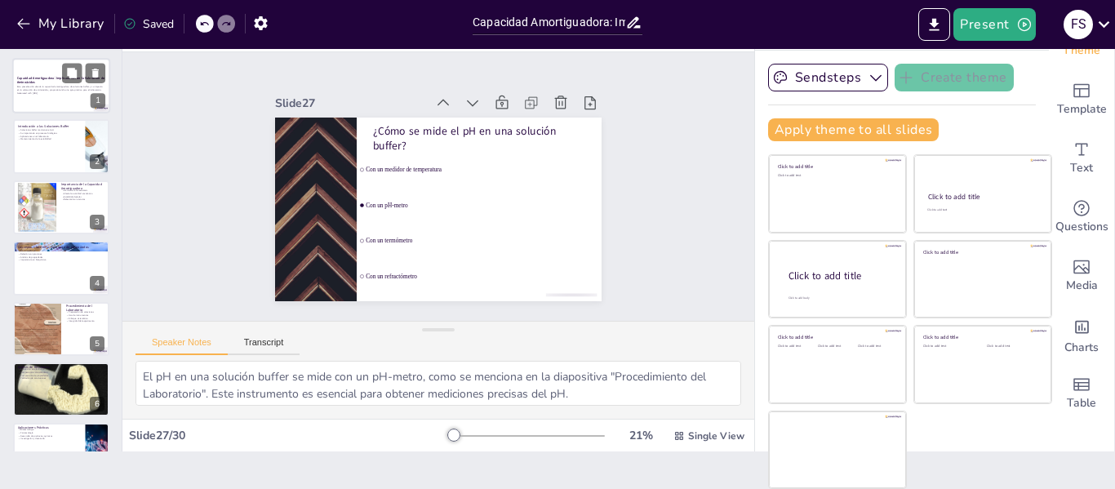
click at [56, 107] on div at bounding box center [61, 86] width 98 height 56
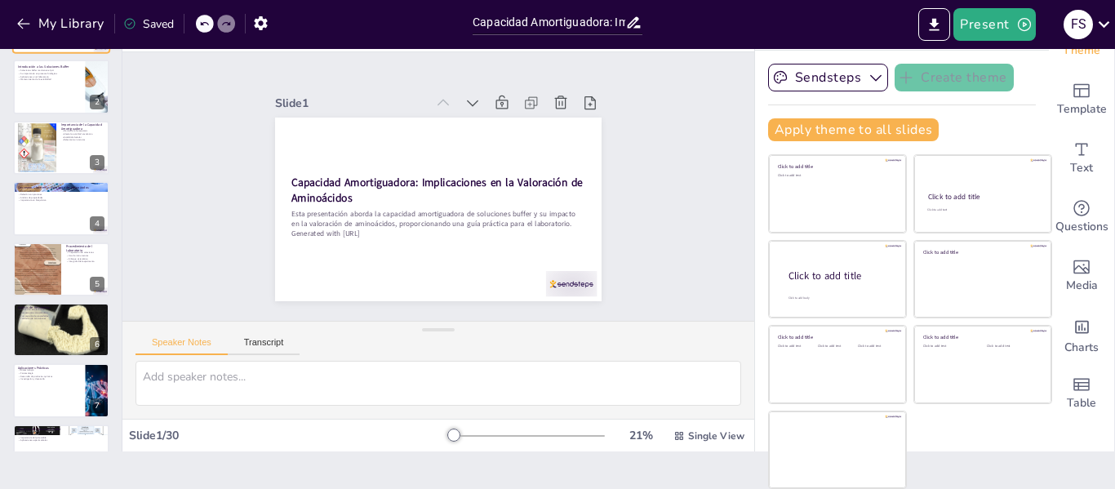
scroll to position [65, 0]
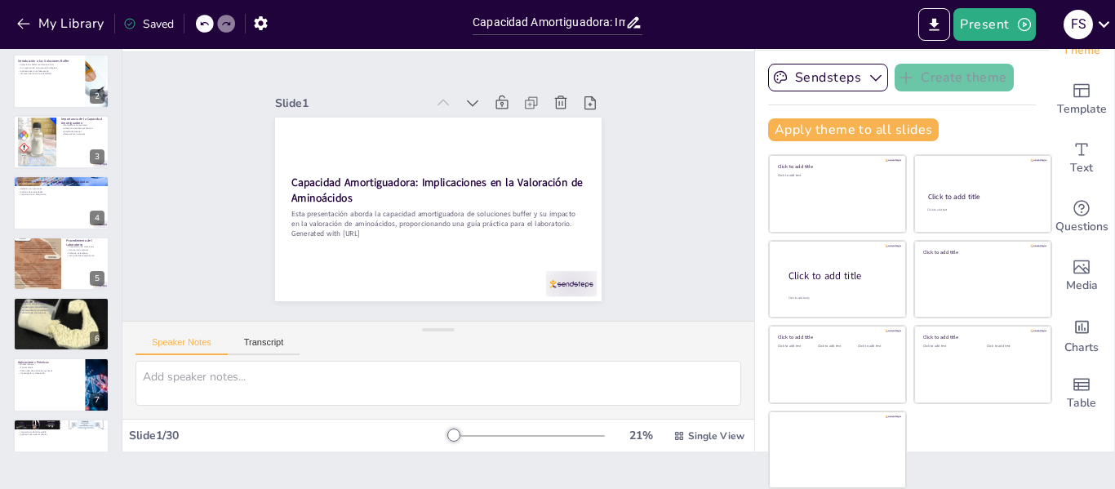
click at [56, 107] on div "Introducción a las Soluciones Buffer Soluciones buffer mantienen el pH Su impor…" at bounding box center [61, 81] width 96 height 54
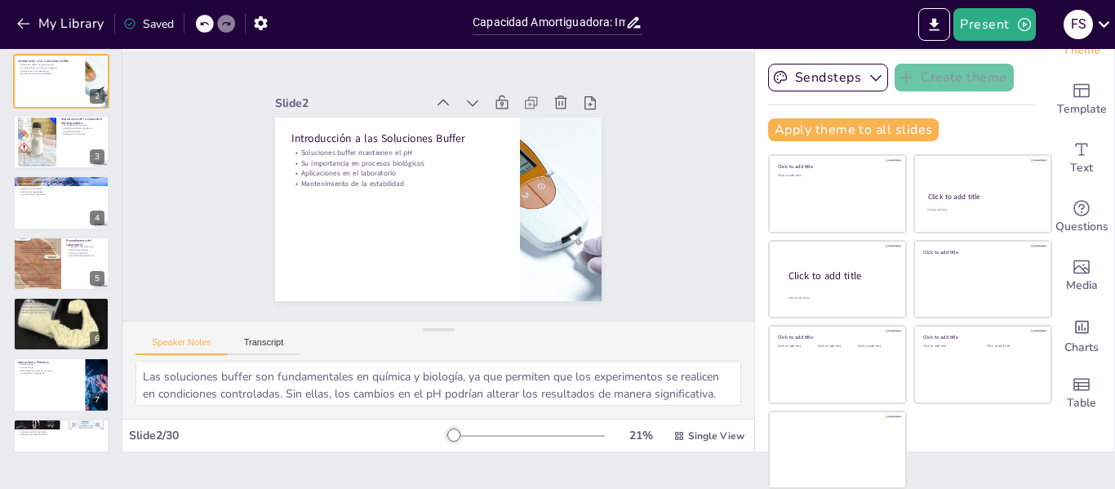
scroll to position [0, 0]
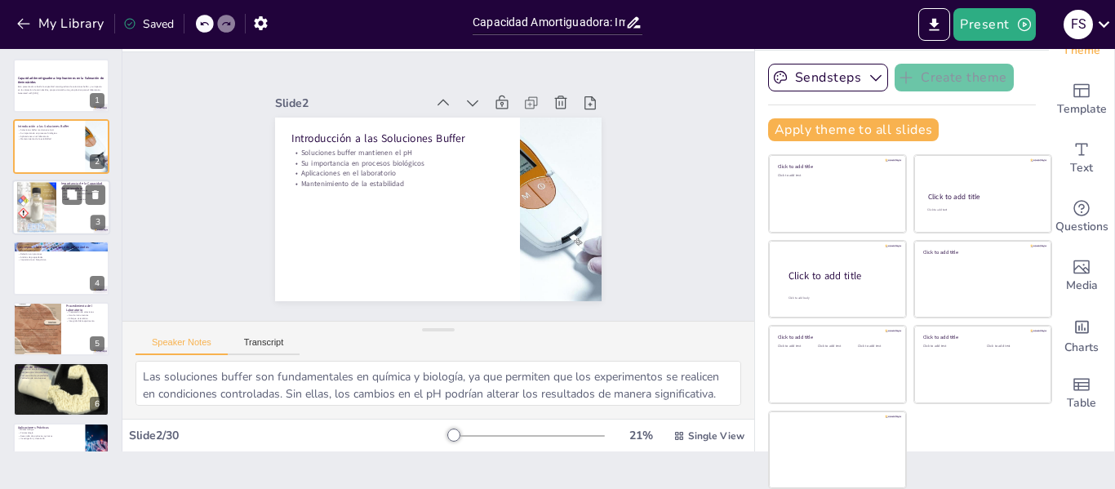
click at [59, 213] on div at bounding box center [61, 208] width 98 height 56
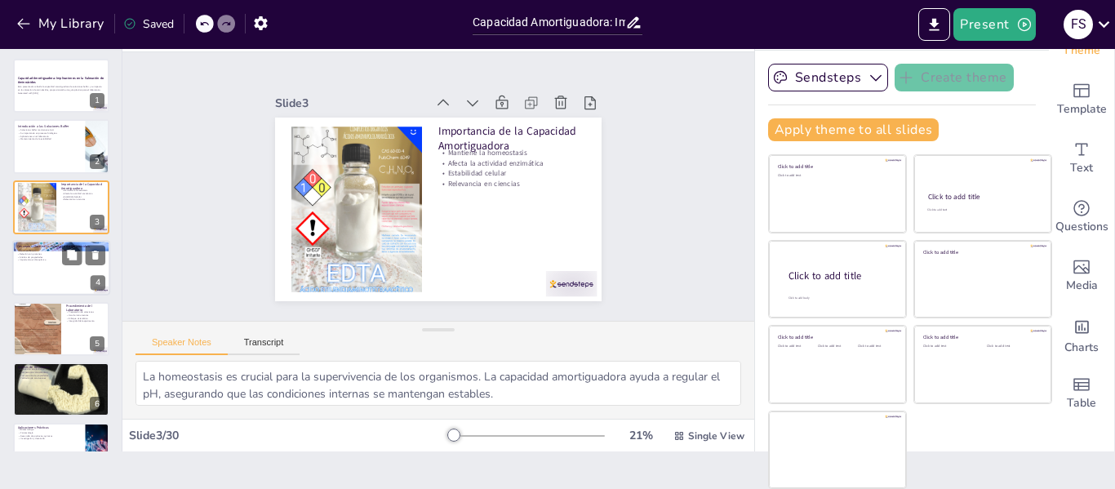
click at [60, 269] on div at bounding box center [61, 268] width 98 height 56
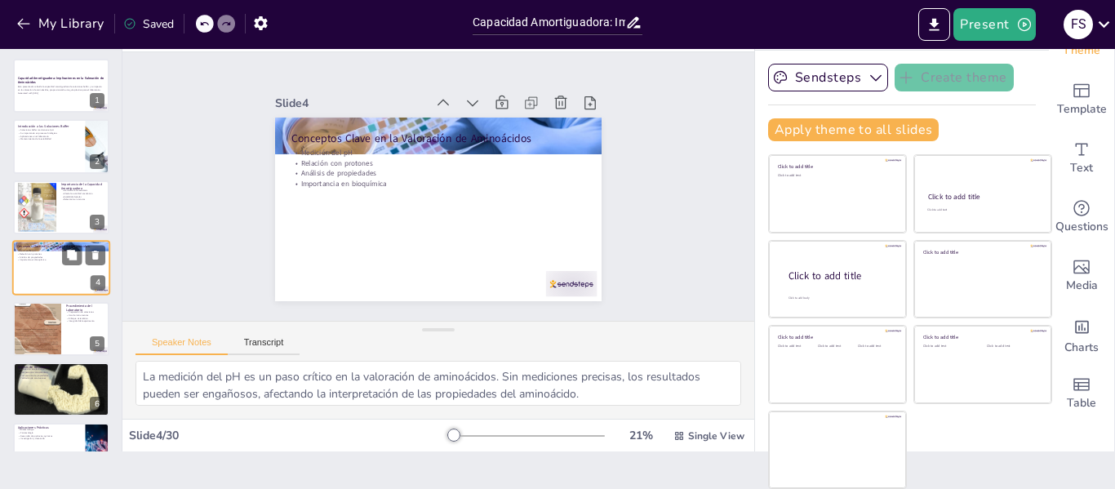
scroll to position [20, 0]
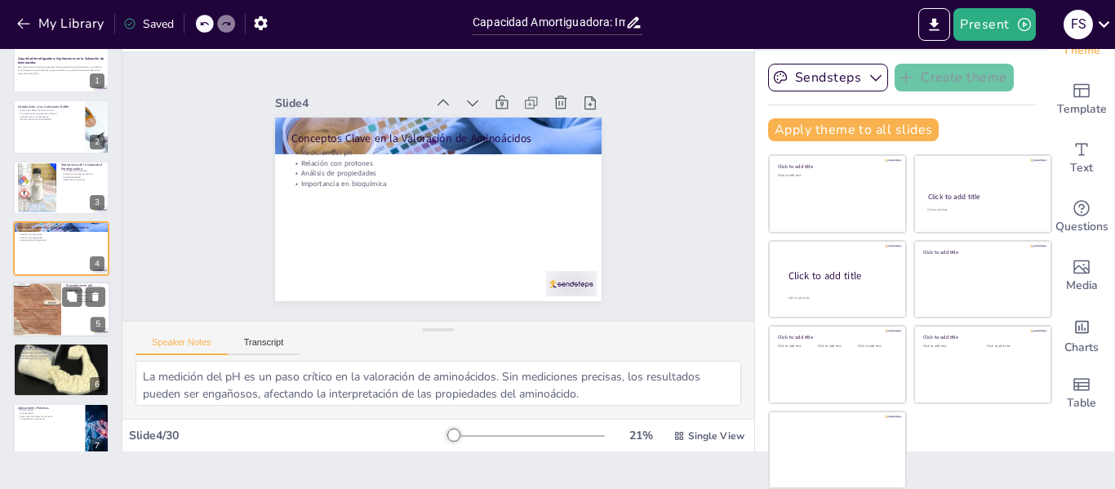
click at [51, 307] on div at bounding box center [36, 308] width 49 height 122
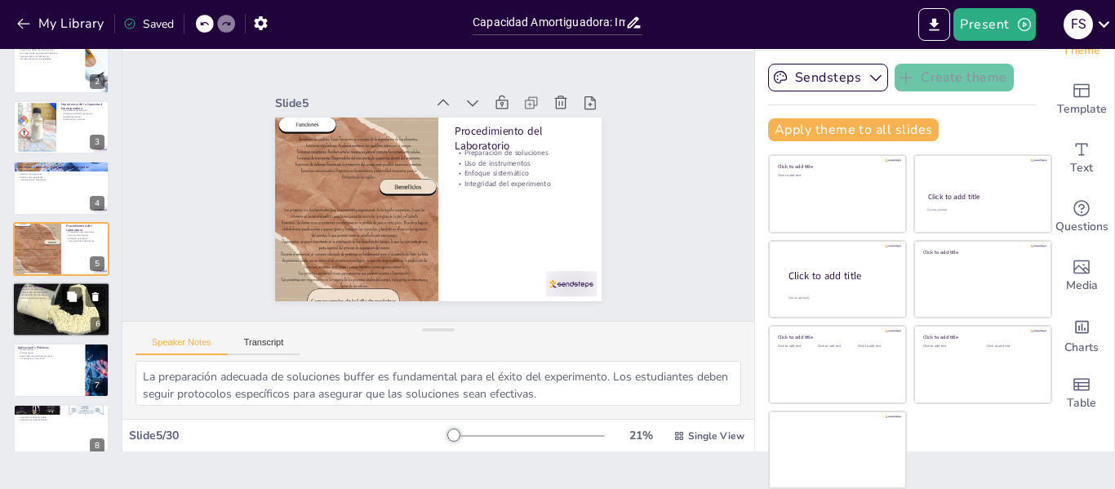
click at [49, 317] on div at bounding box center [61, 310] width 105 height 56
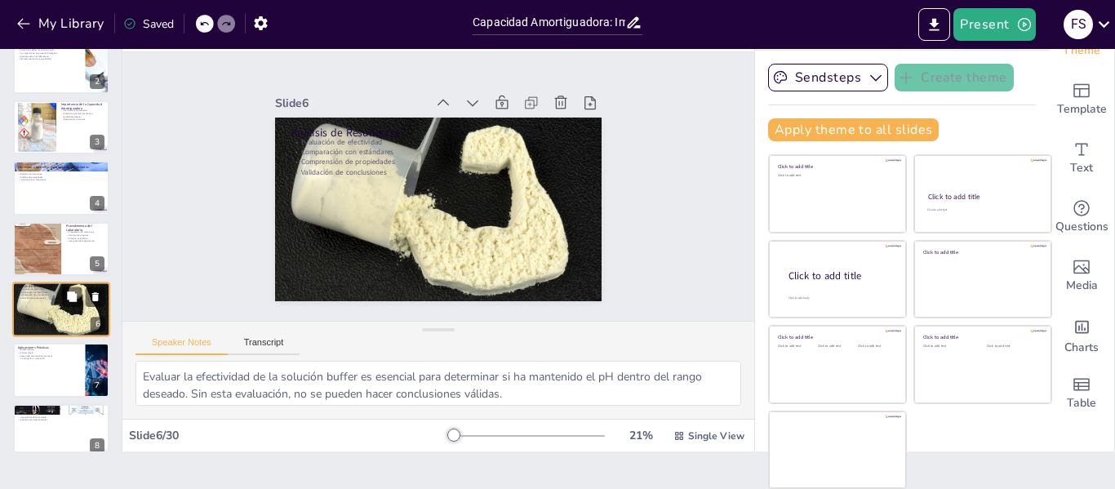
scroll to position [141, 0]
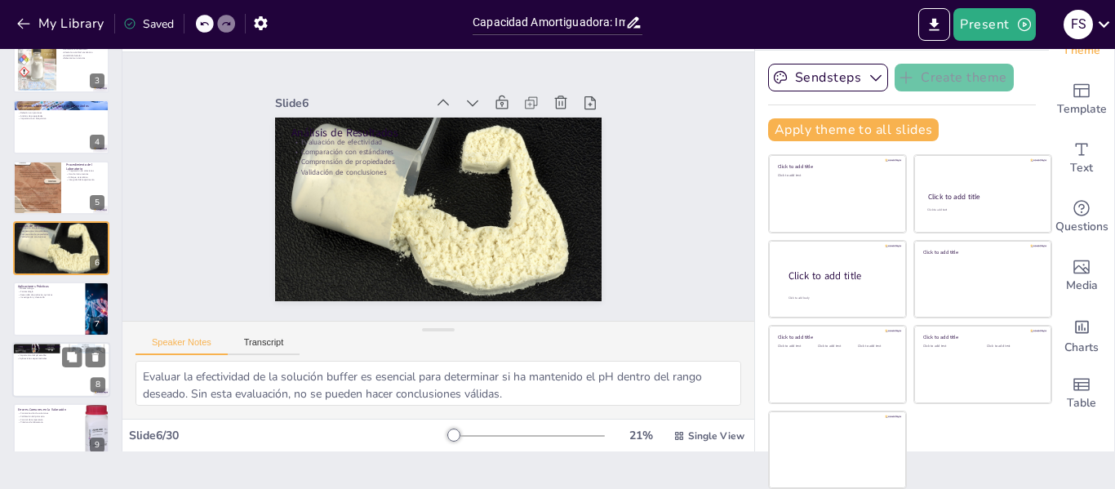
click at [51, 363] on div at bounding box center [61, 370] width 98 height 56
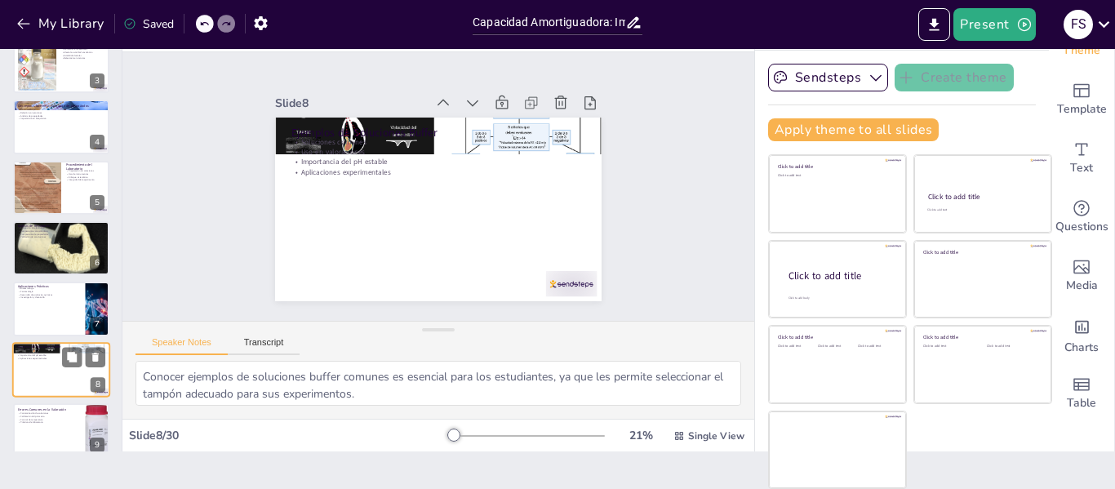
scroll to position [262, 0]
